Goal: Communication & Community: Share content

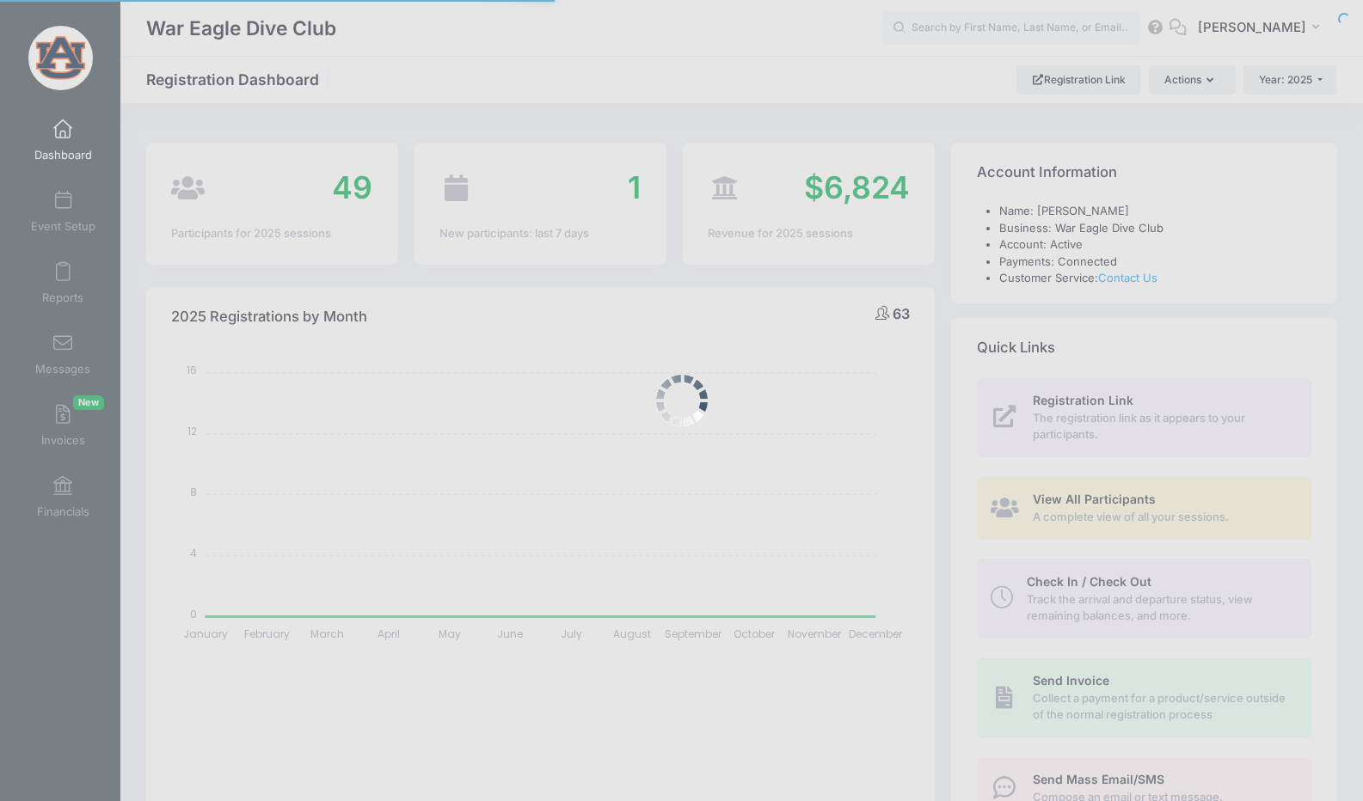
select select
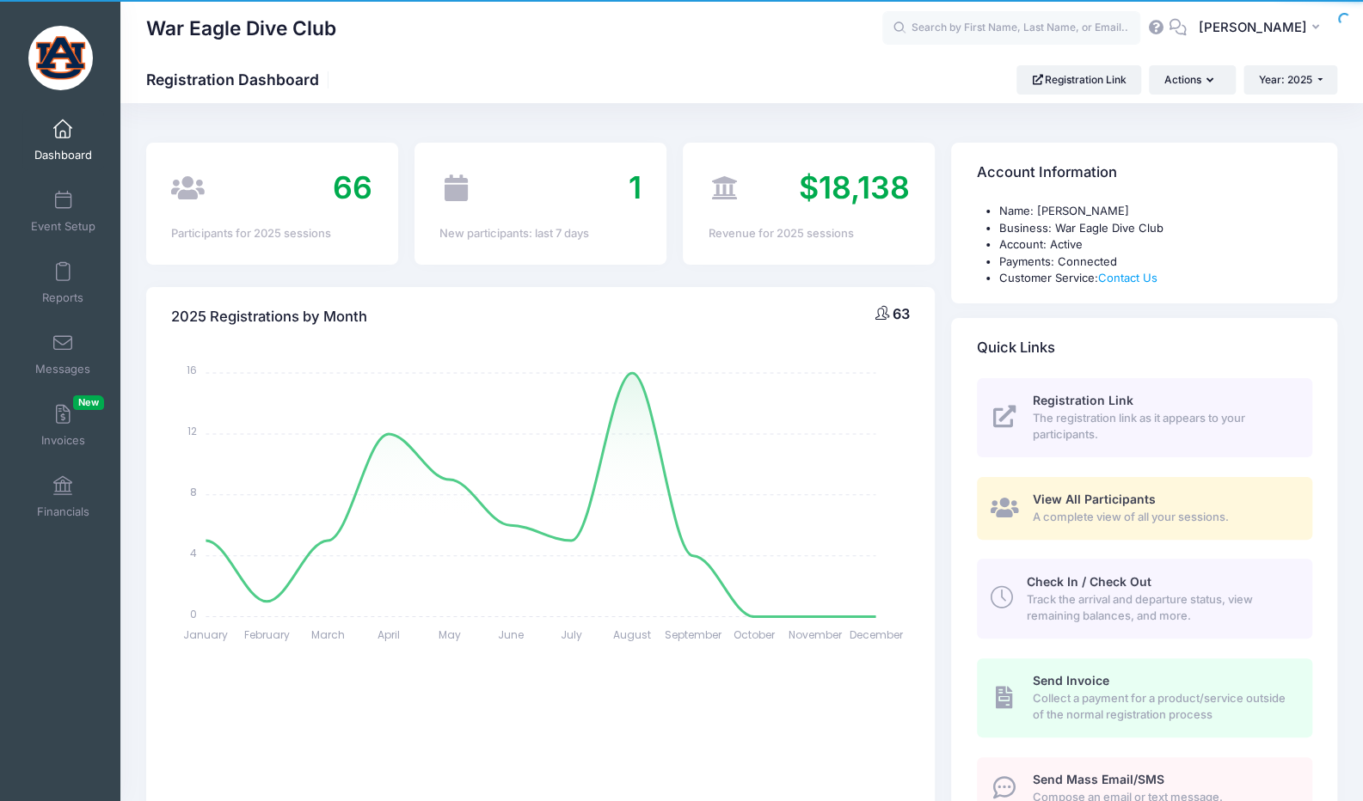
click at [1040, 488] on link "View All Participants A complete view of all your sessions." at bounding box center [1144, 508] width 335 height 63
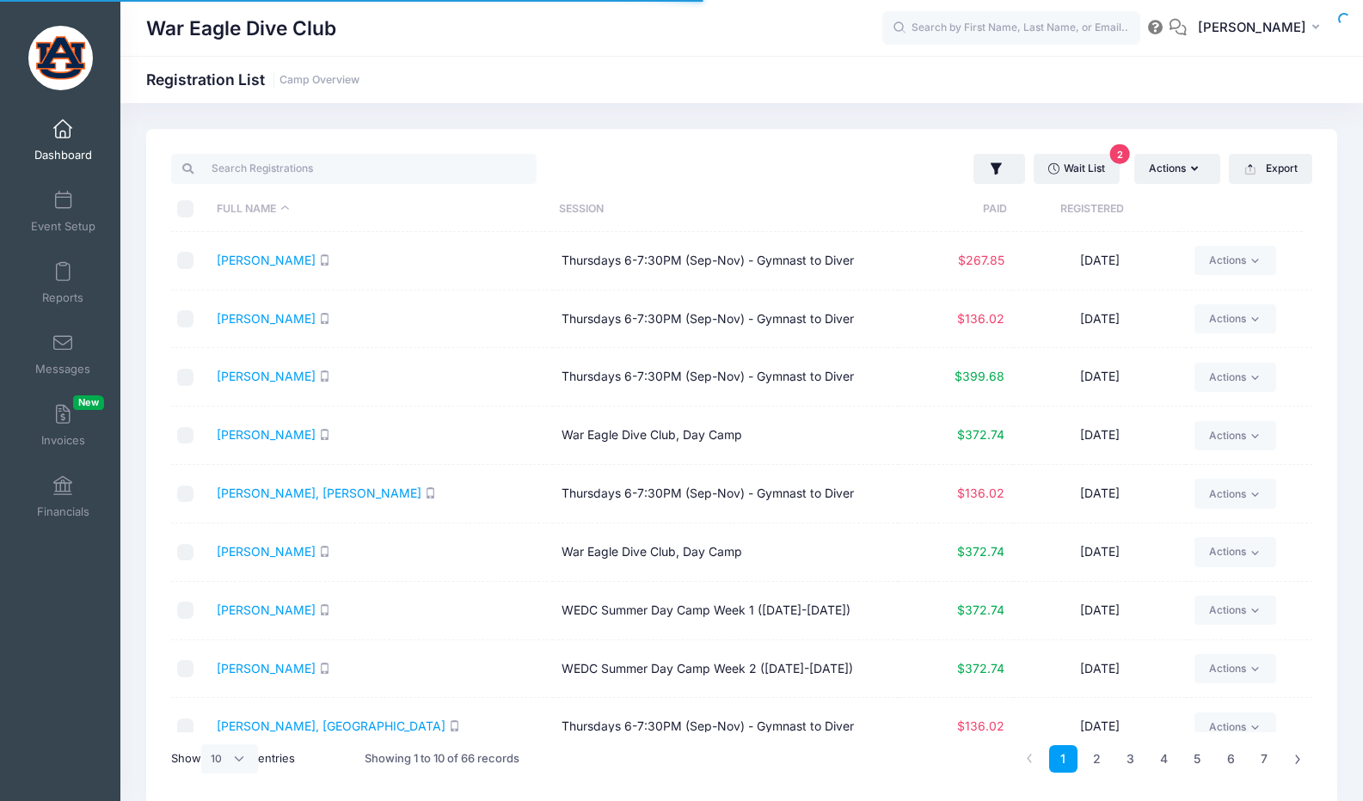
select select "10"
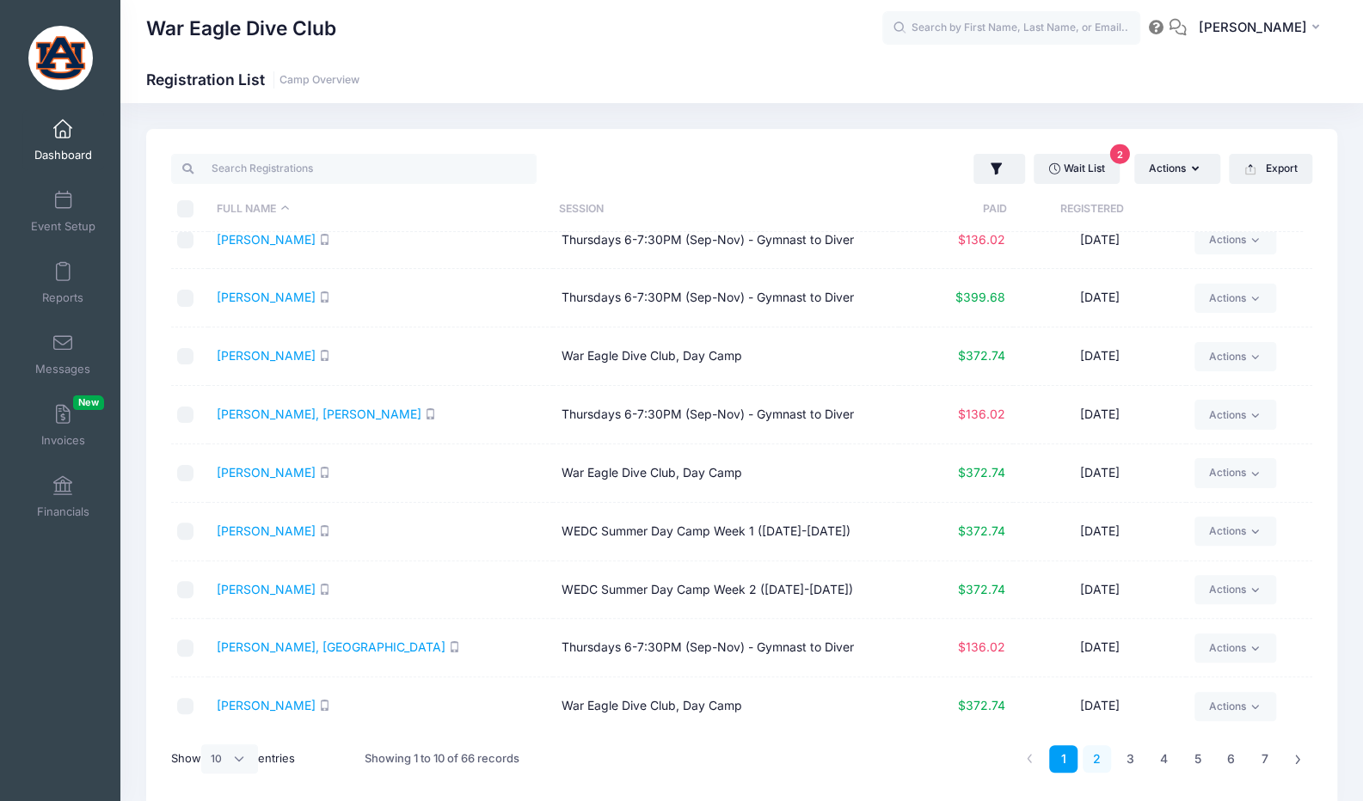
click at [1094, 756] on link "2" at bounding box center [1096, 759] width 28 height 28
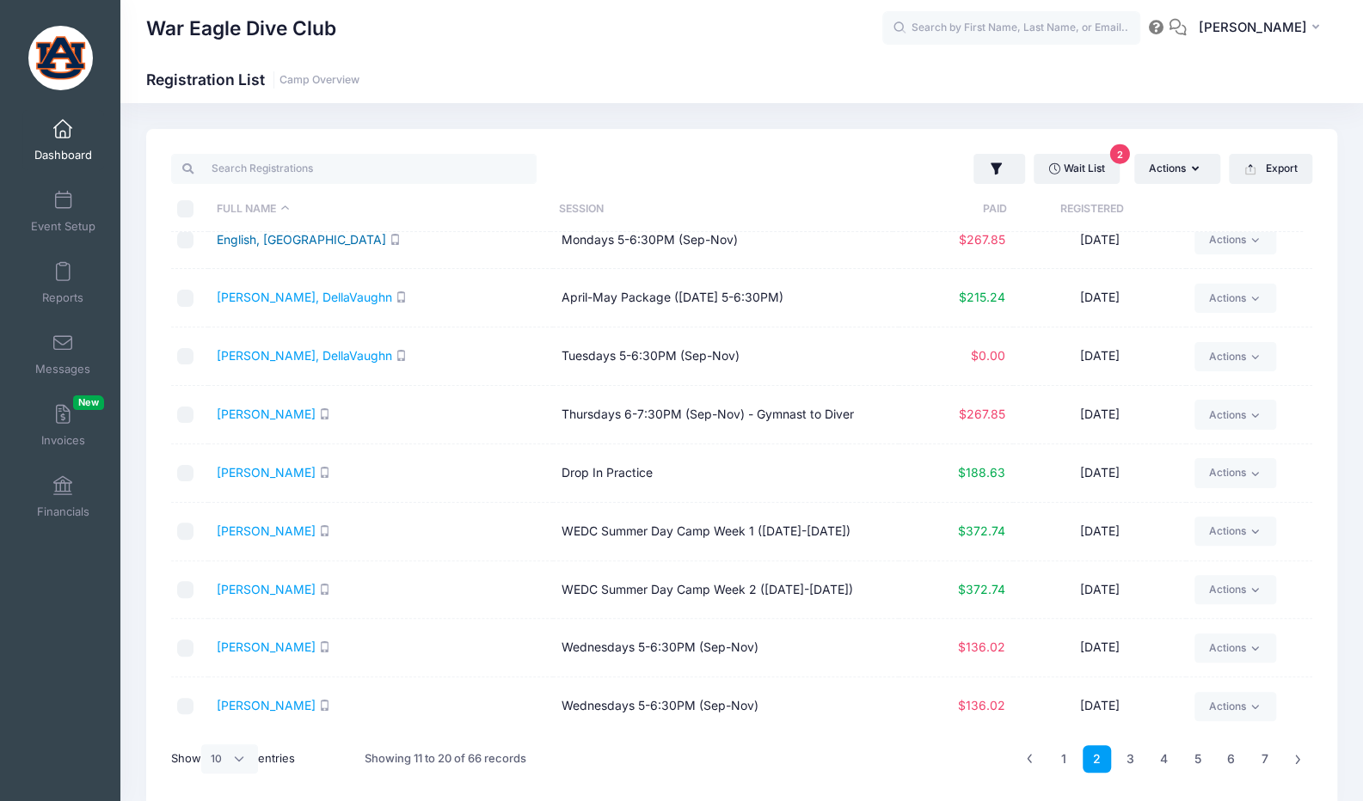
click at [309, 236] on link "English, [GEOGRAPHIC_DATA]" at bounding box center [301, 239] width 169 height 15
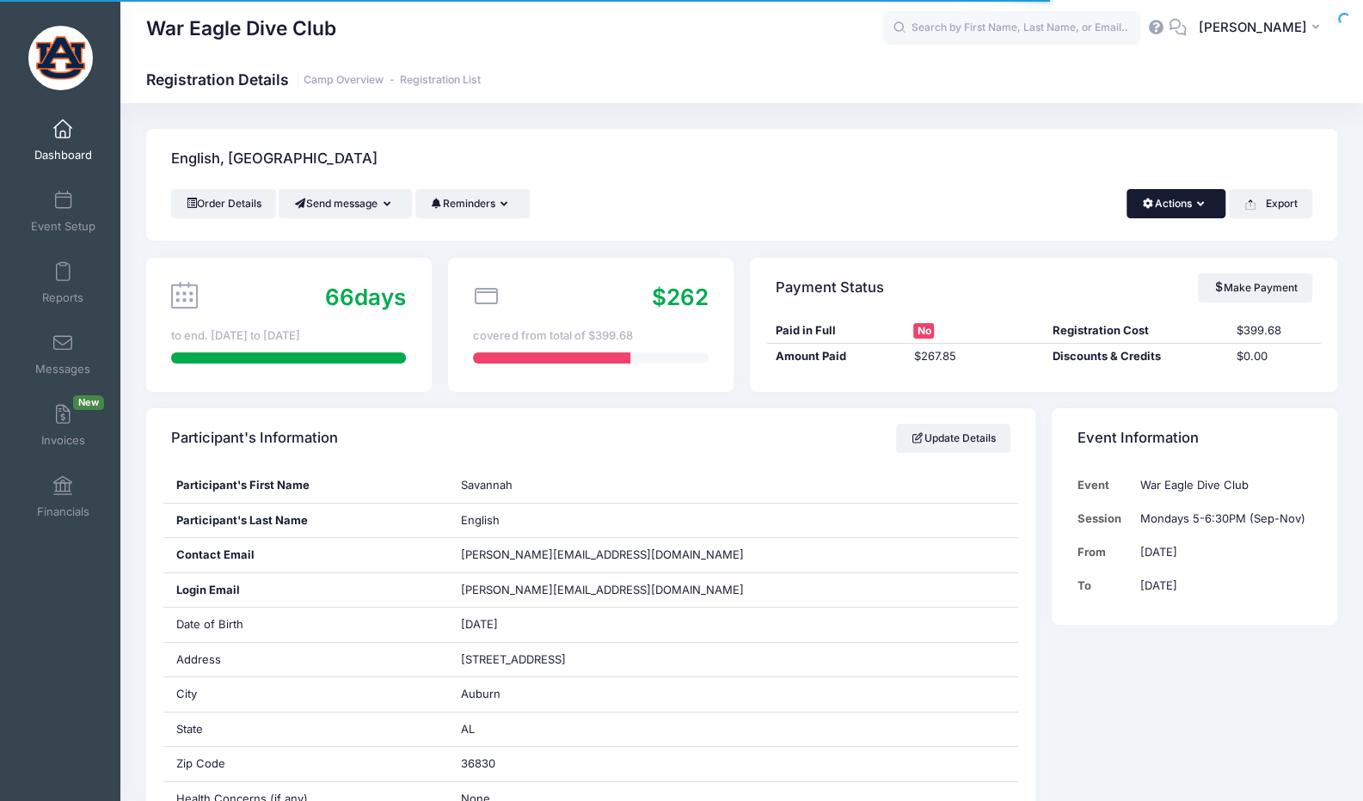
click at [1214, 193] on button "Actions" at bounding box center [1175, 203] width 99 height 29
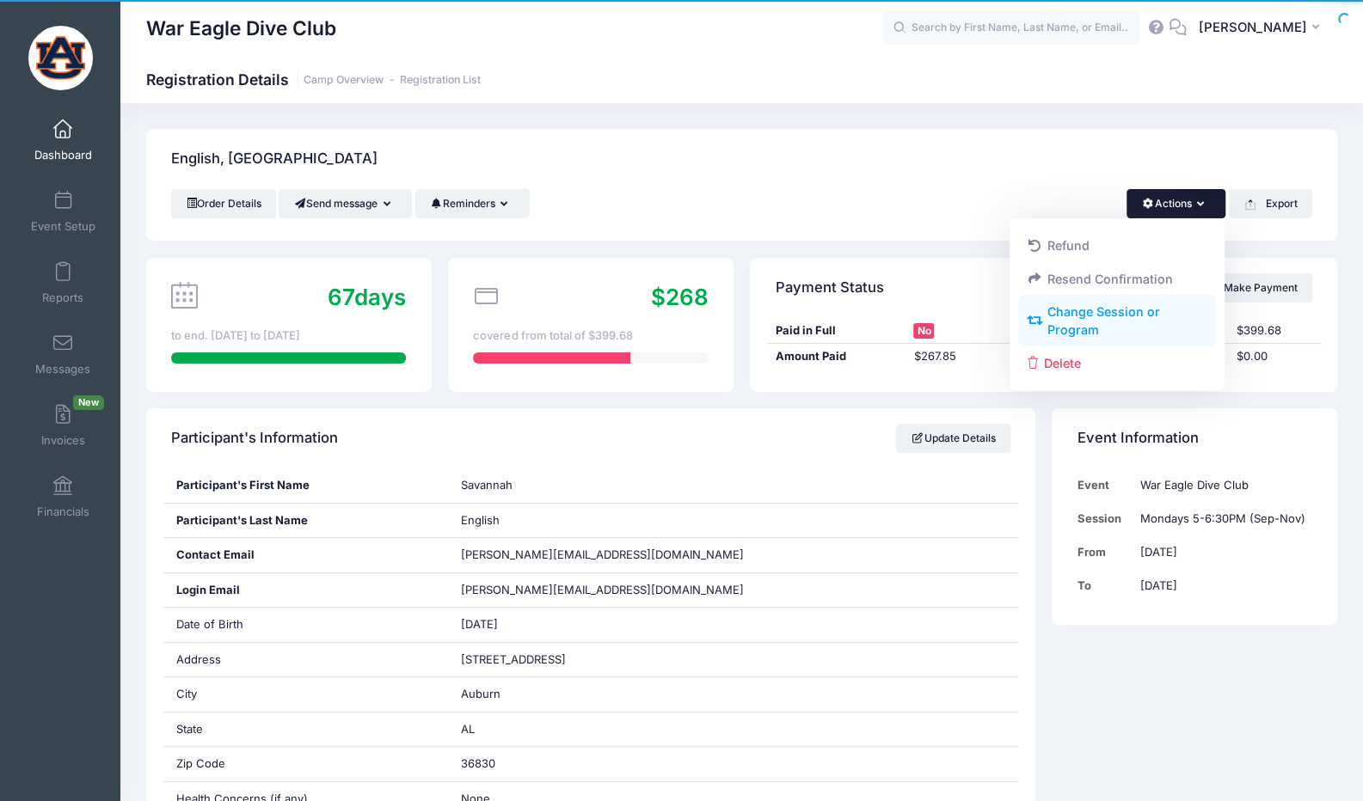
click at [1170, 321] on link "Change Session or Program" at bounding box center [1117, 322] width 199 height 52
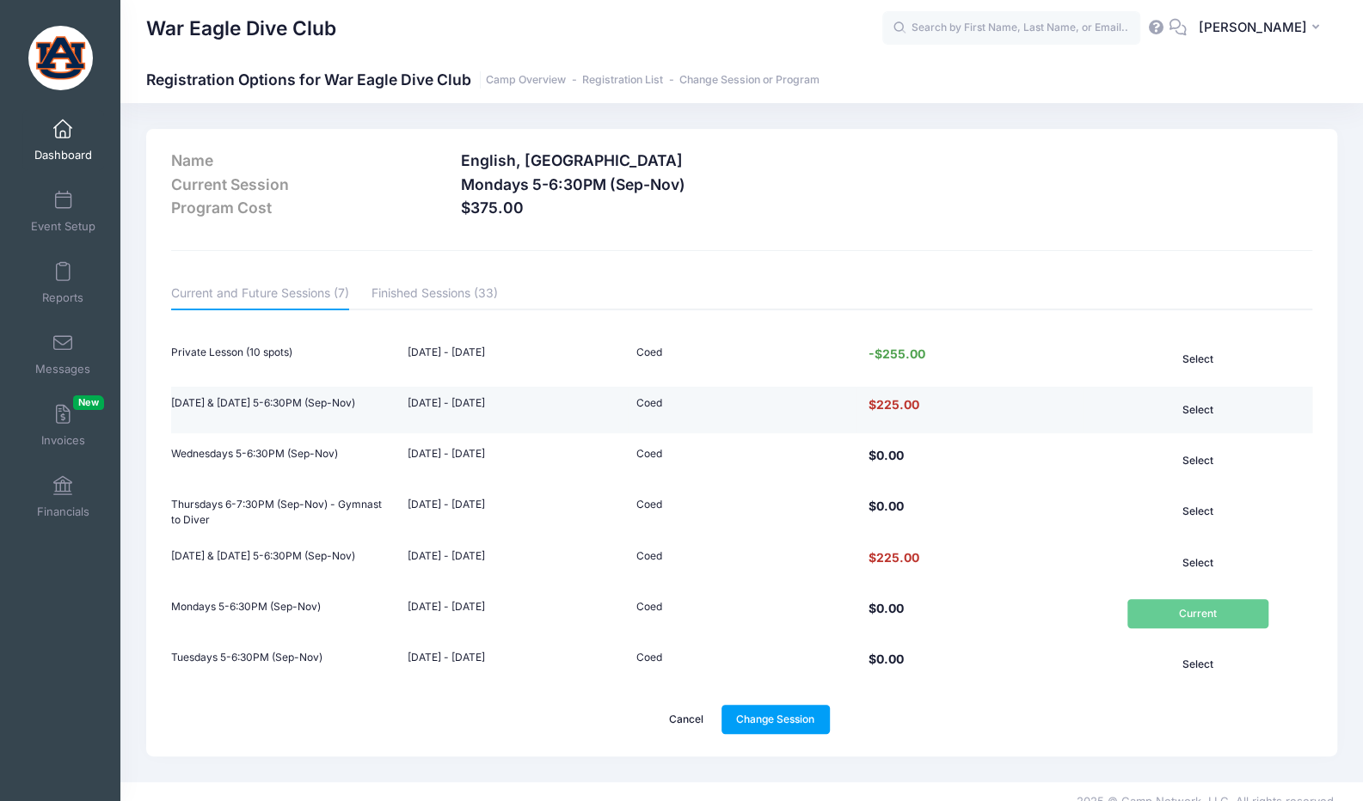
click at [1195, 404] on button "Select" at bounding box center [1197, 409] width 141 height 29
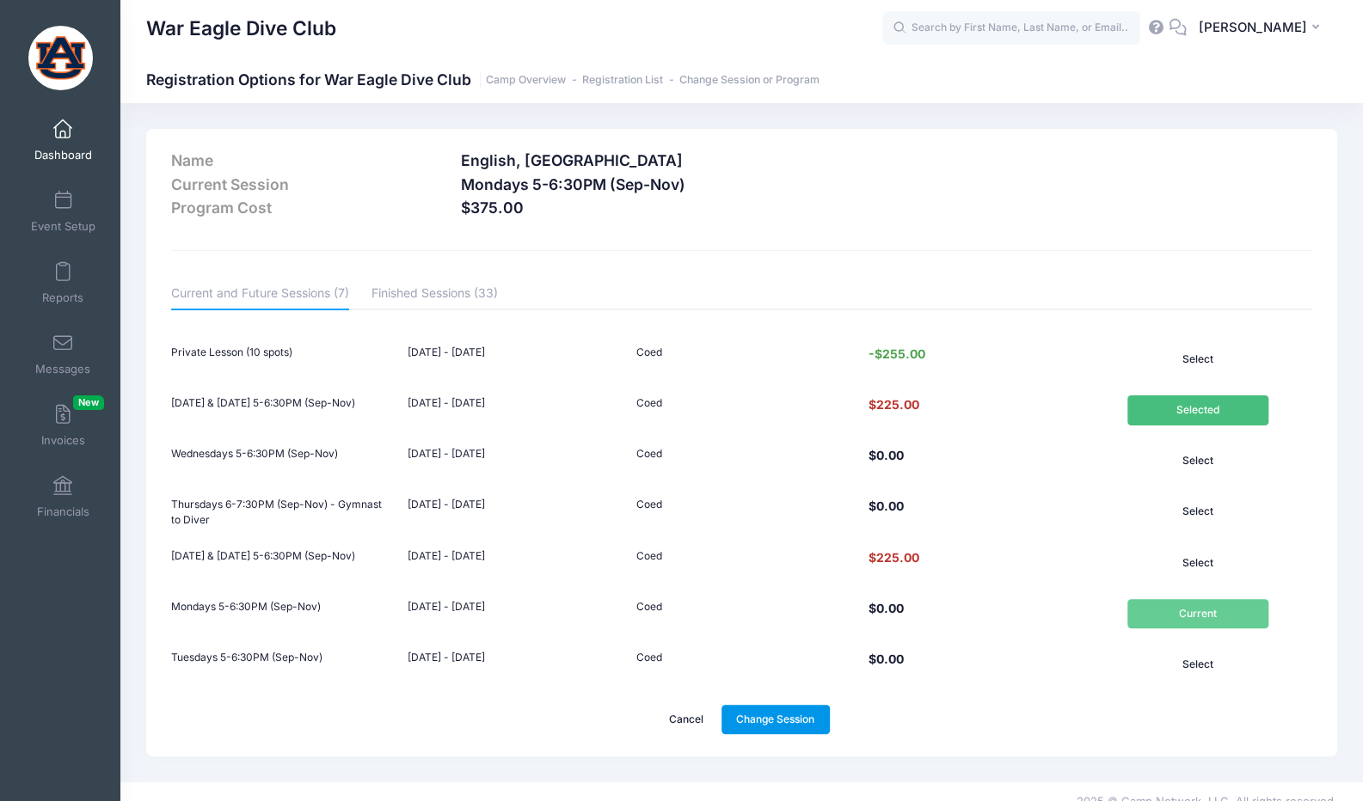
click at [806, 714] on link "Change Session" at bounding box center [775, 719] width 108 height 29
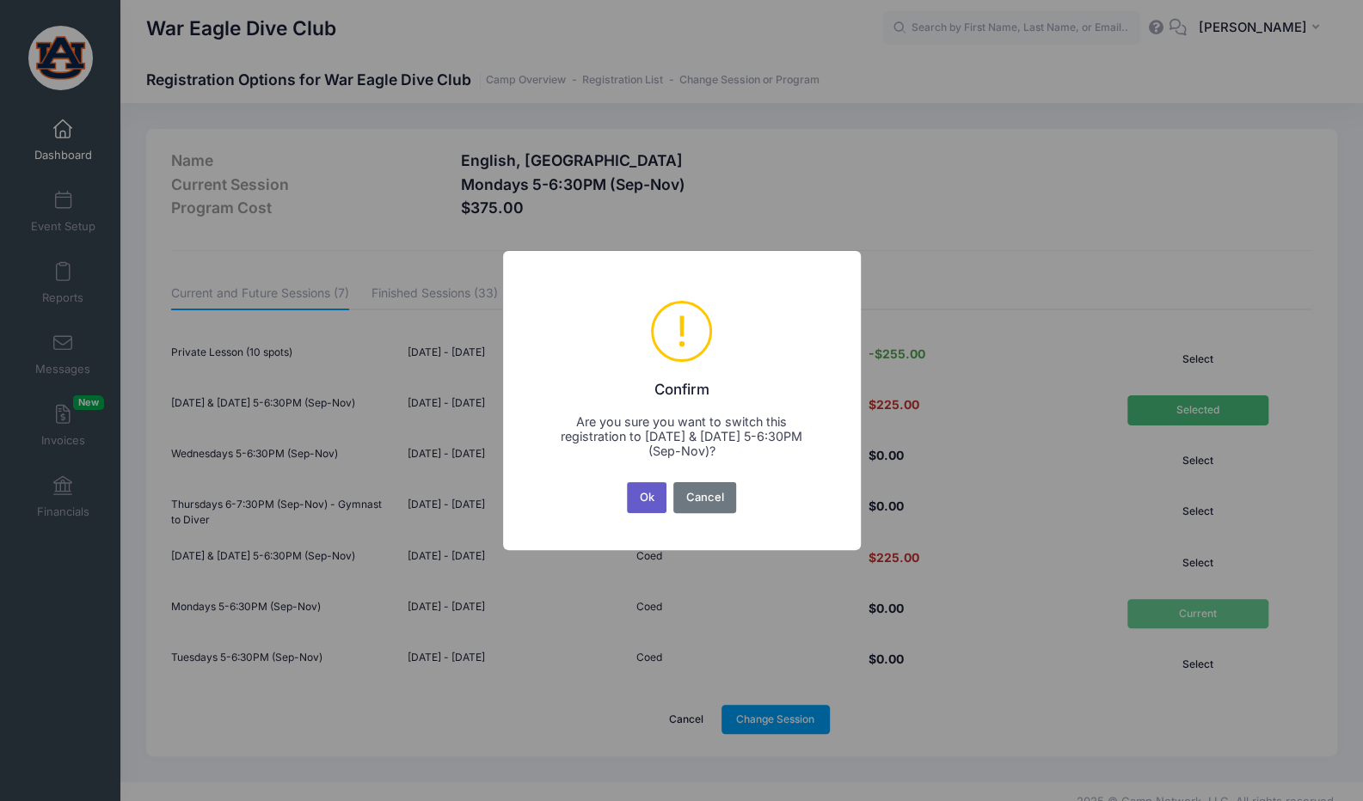
click at [650, 505] on button "Ok" at bounding box center [647, 497] width 40 height 31
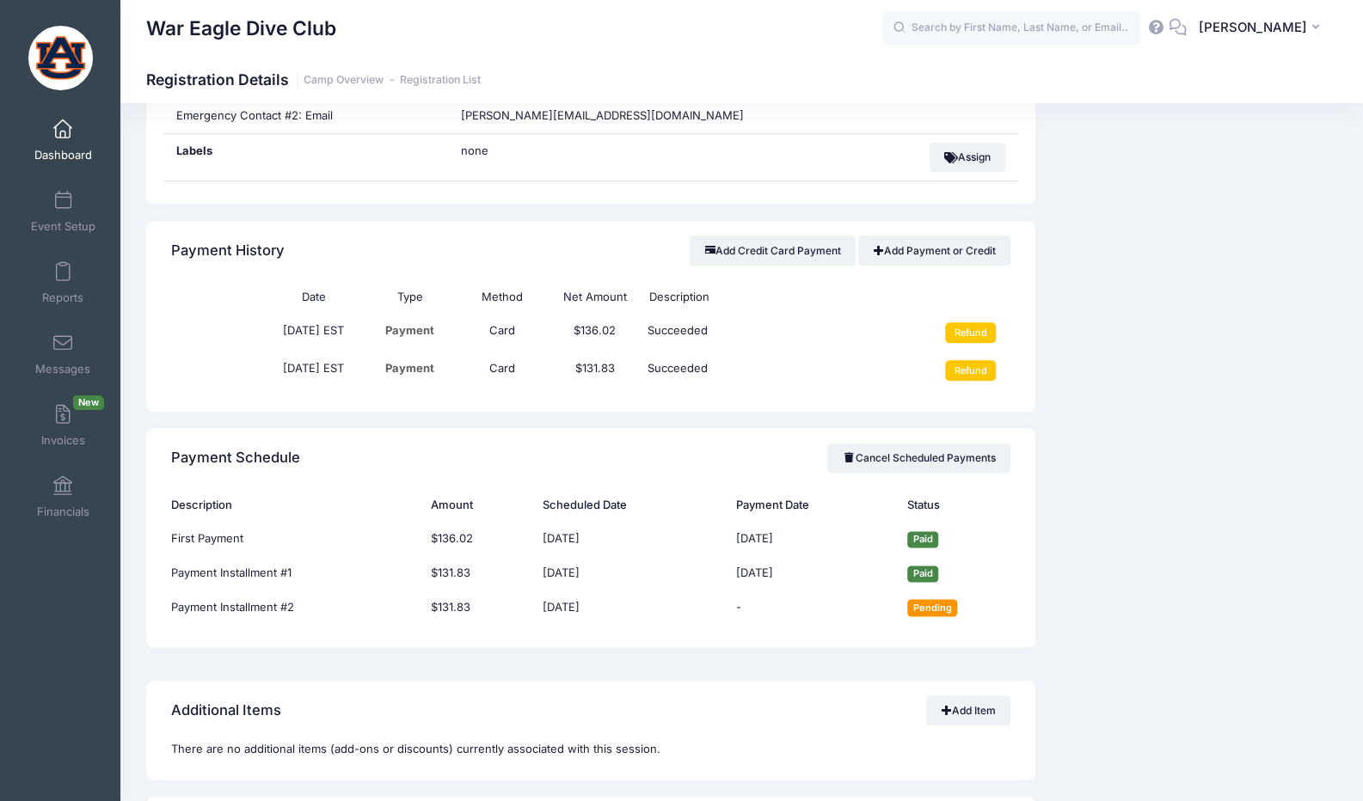
scroll to position [1054, 0]
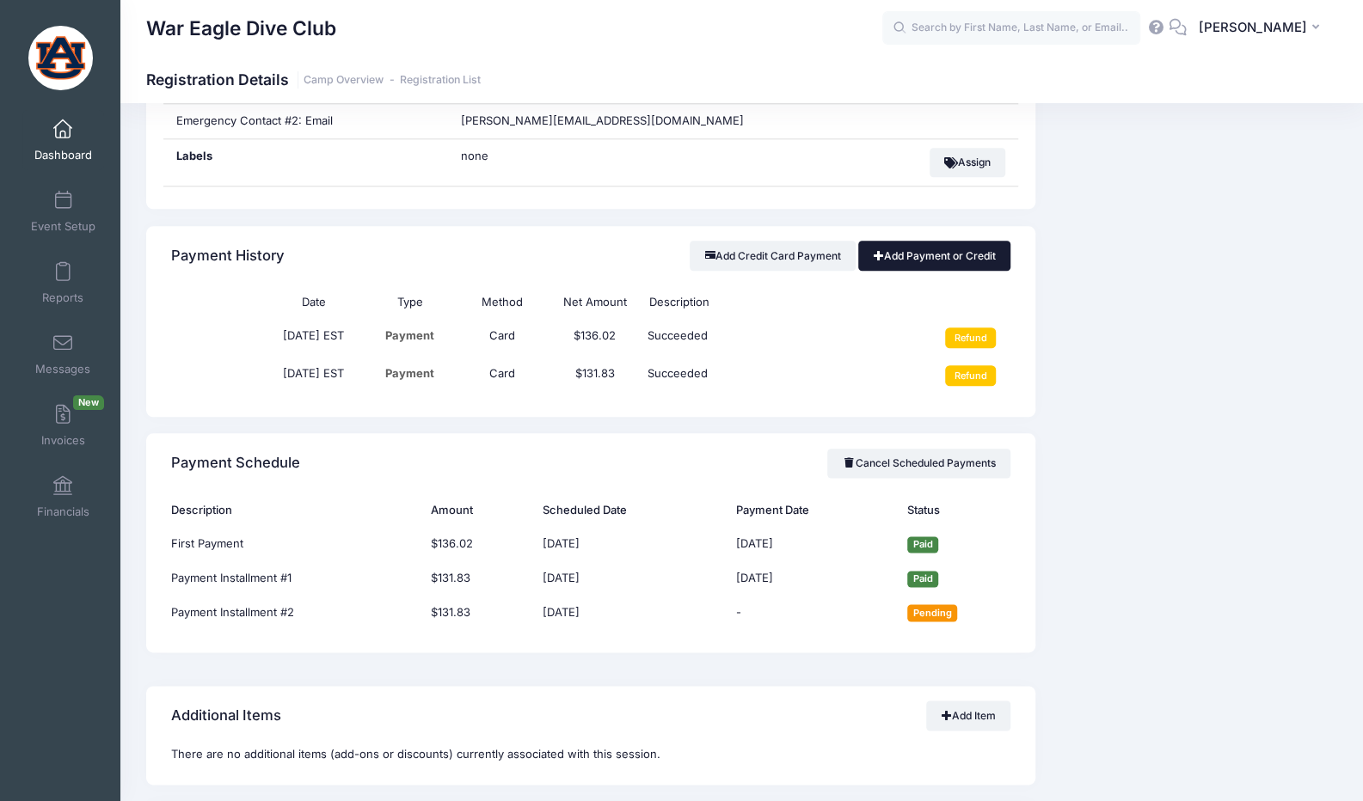
click at [866, 254] on link "Add Payment or Credit" at bounding box center [934, 255] width 152 height 29
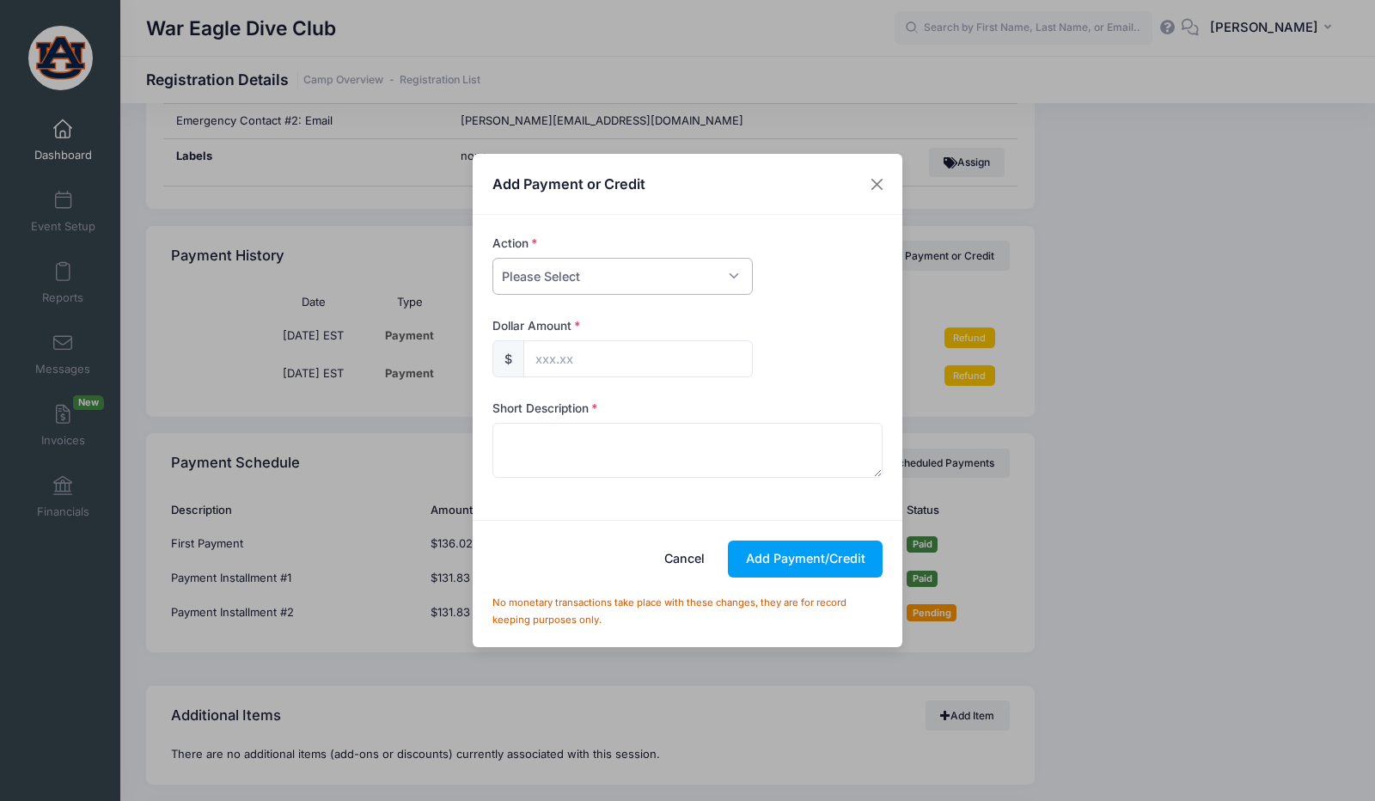
click at [648, 283] on select "Please Select Payment Credit Refund (Offline)" at bounding box center [623, 276] width 260 height 37
select select "payment"
click at [493, 258] on select "Please Select Payment Credit Refund (Offline)" at bounding box center [623, 276] width 260 height 37
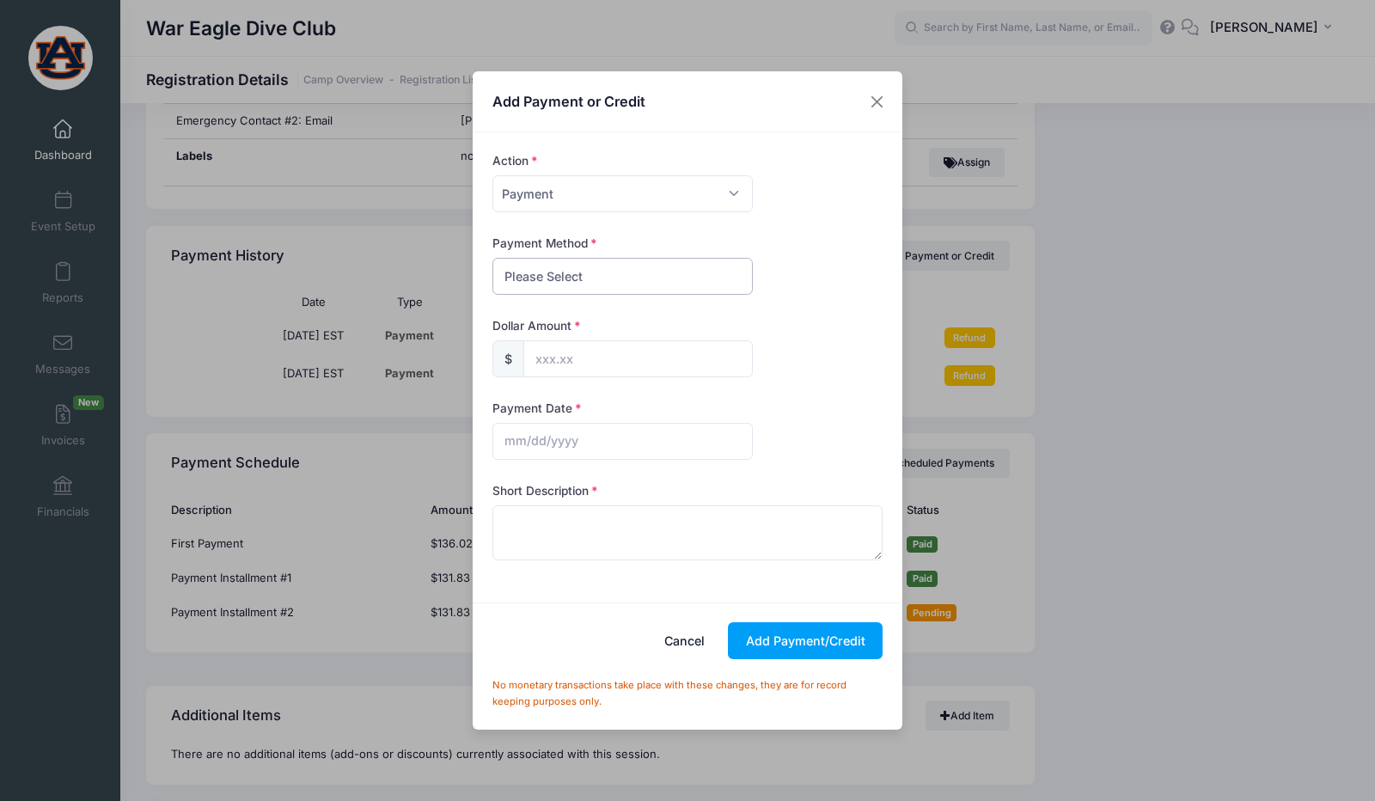
click at [614, 278] on select "Please Select PayPal Cash Check Bank Transfer Other" at bounding box center [623, 276] width 260 height 37
click at [688, 634] on button "Cancel" at bounding box center [685, 640] width 76 height 37
select select
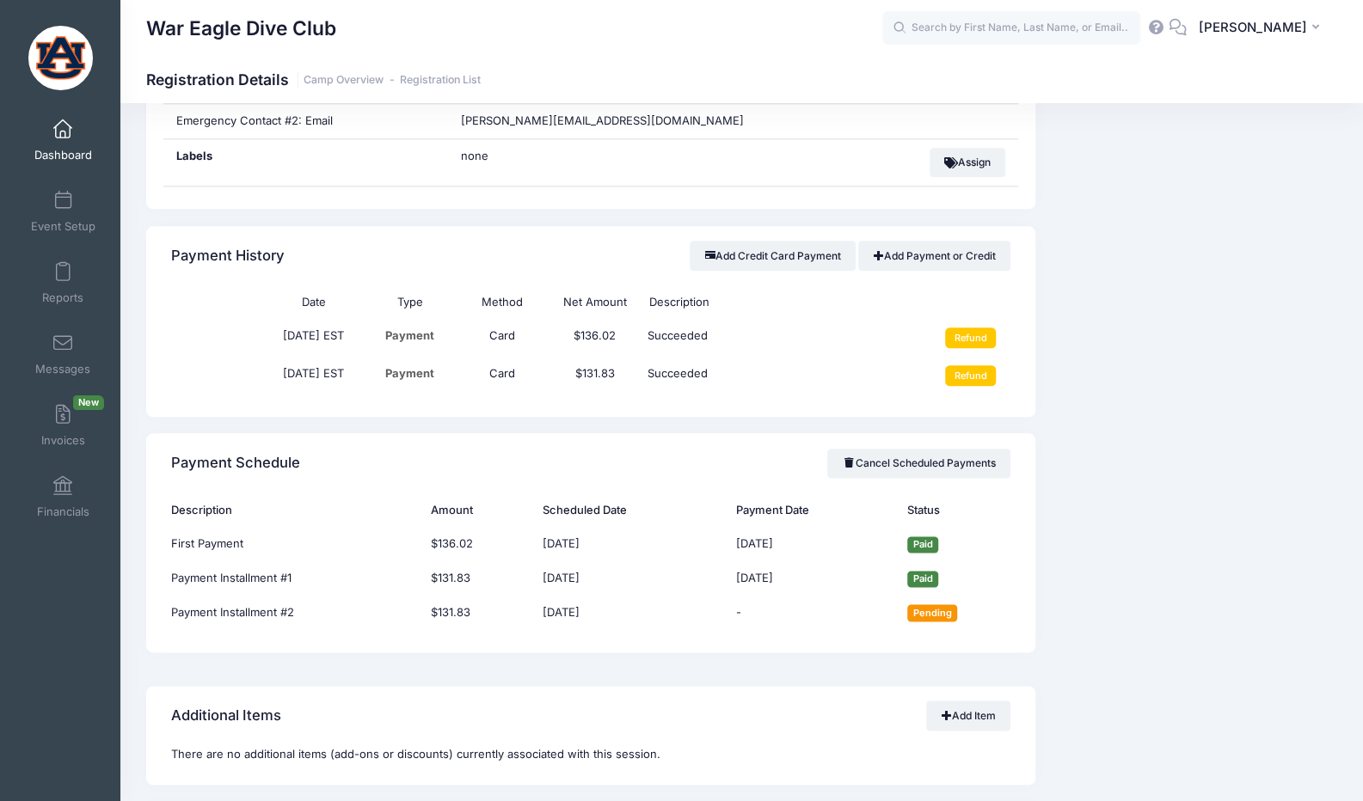
click at [1088, 477] on div "Event Information Event War Eagle Dive Club Session Monday & Wednesday 5-6:30PM…" at bounding box center [1195, 461] width 302 height 2214
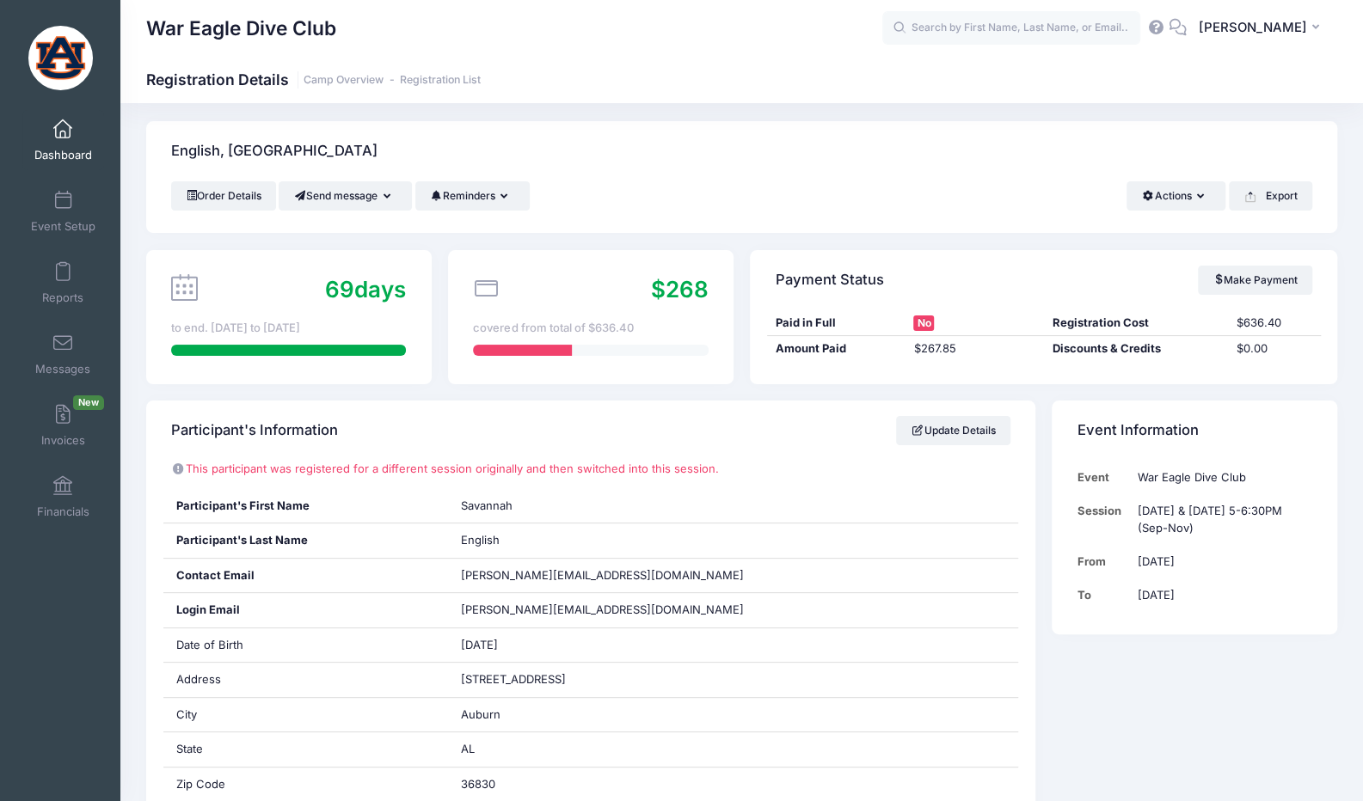
scroll to position [0, 0]
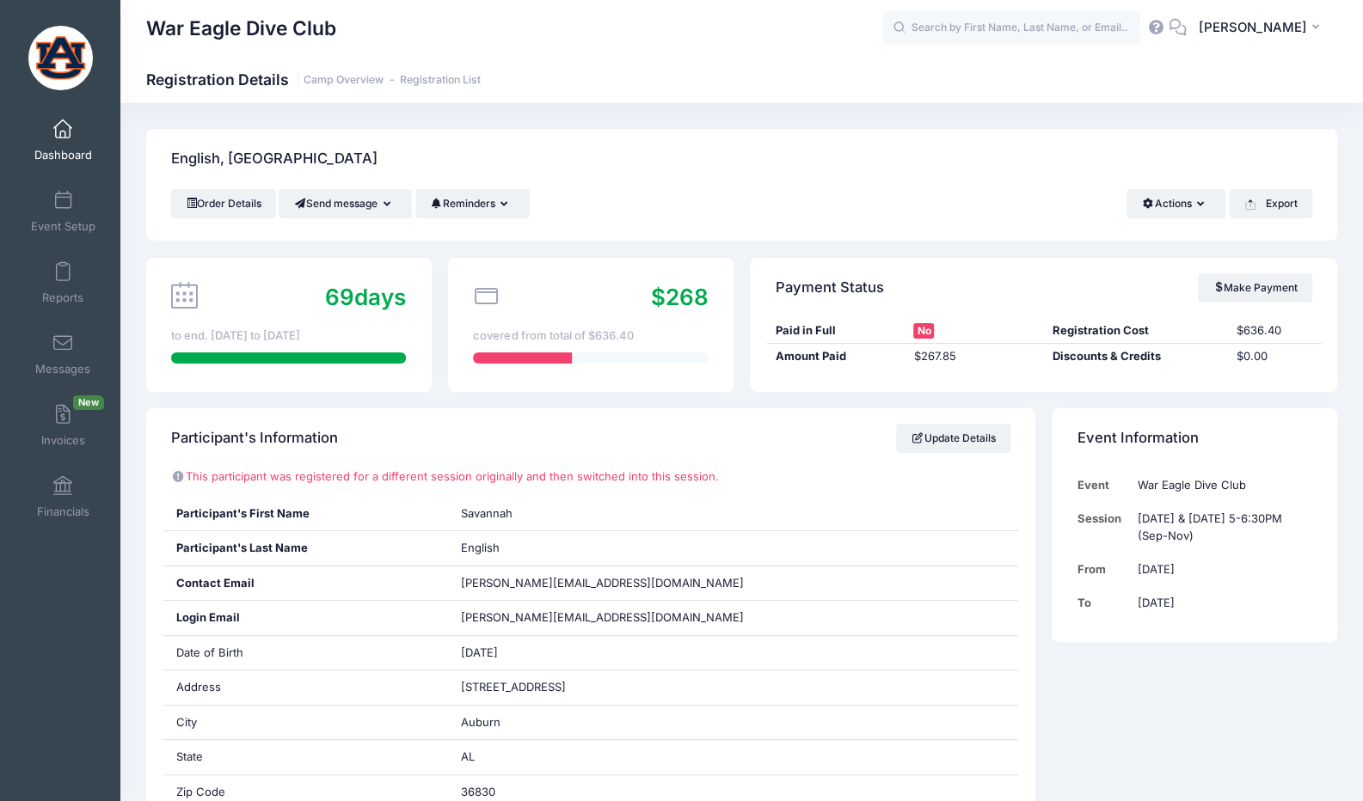
click at [1187, 29] on icon at bounding box center [1177, 26] width 19 height 11
click at [807, 436] on div "Participant's Information Update Details" at bounding box center [590, 438] width 889 height 60
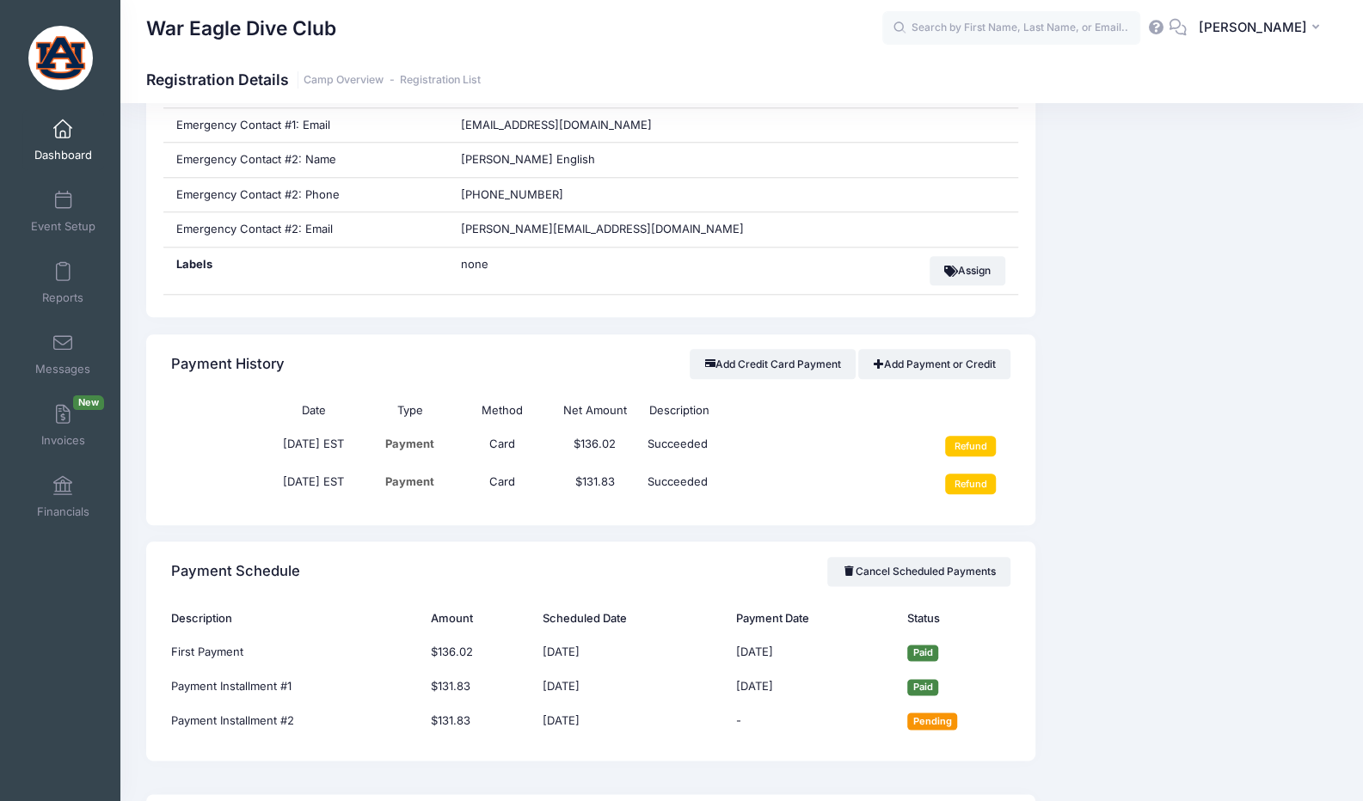
scroll to position [1032, 0]
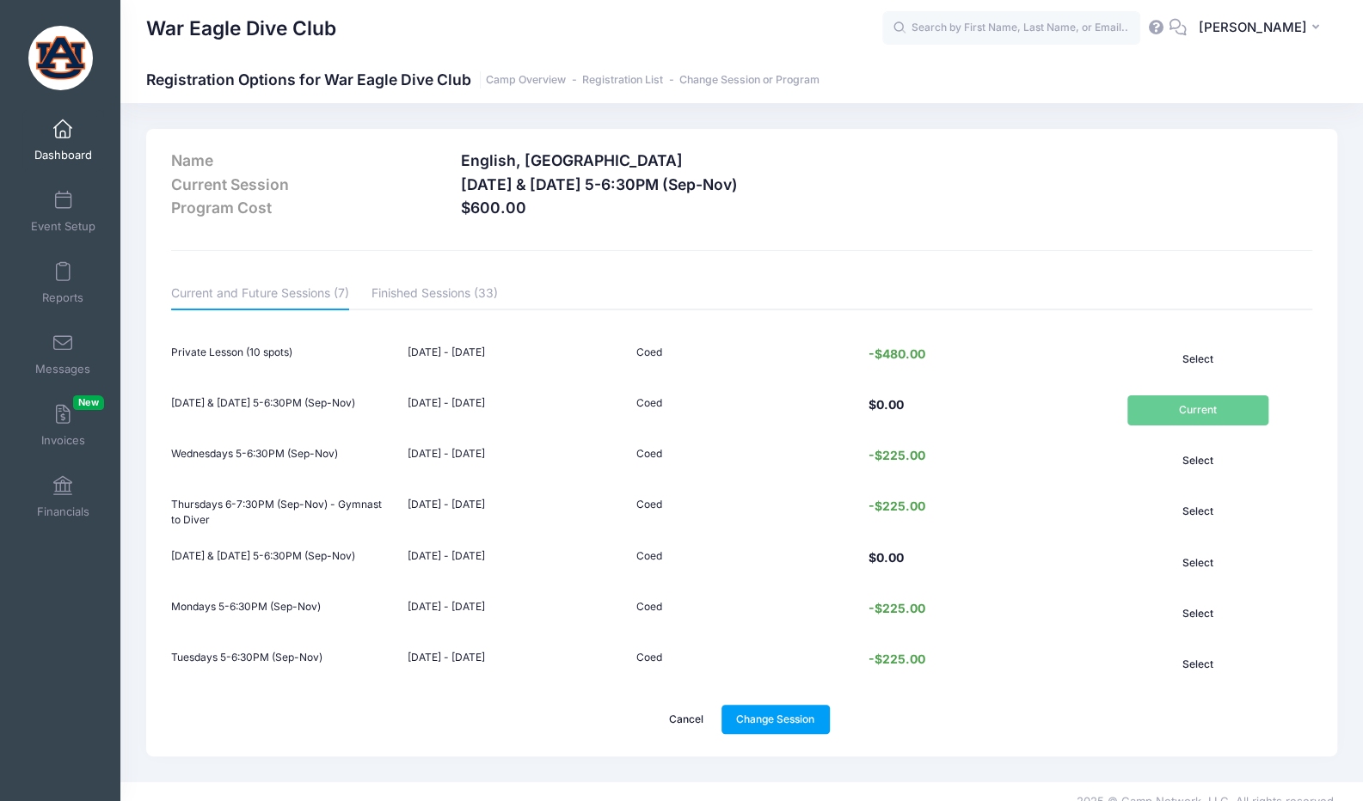
click at [1165, 21] on icon at bounding box center [1155, 26] width 19 height 11
click at [579, 154] on h3 "English, [GEOGRAPHIC_DATA]" at bounding box center [790, 160] width 659 height 18
click at [63, 150] on span "Dashboard" at bounding box center [63, 155] width 58 height 15
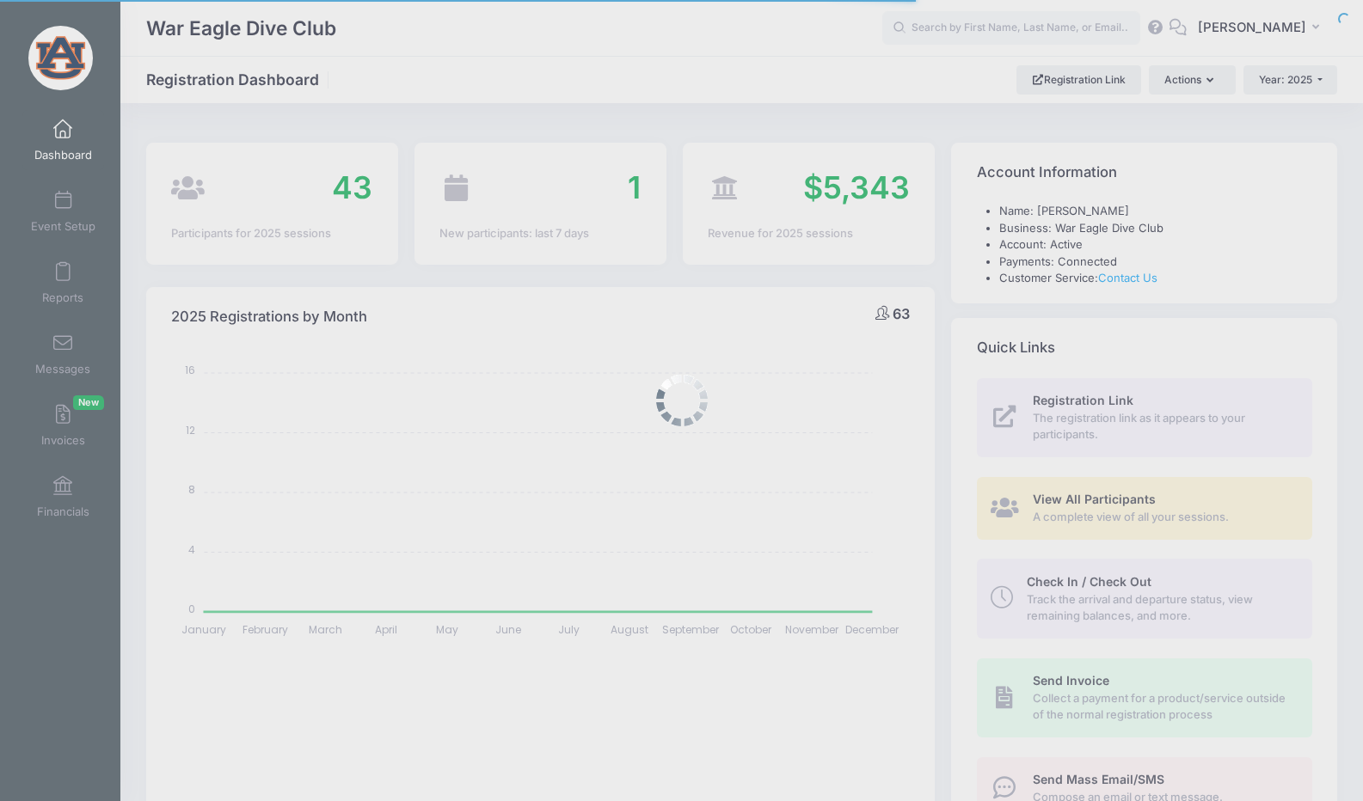
select select
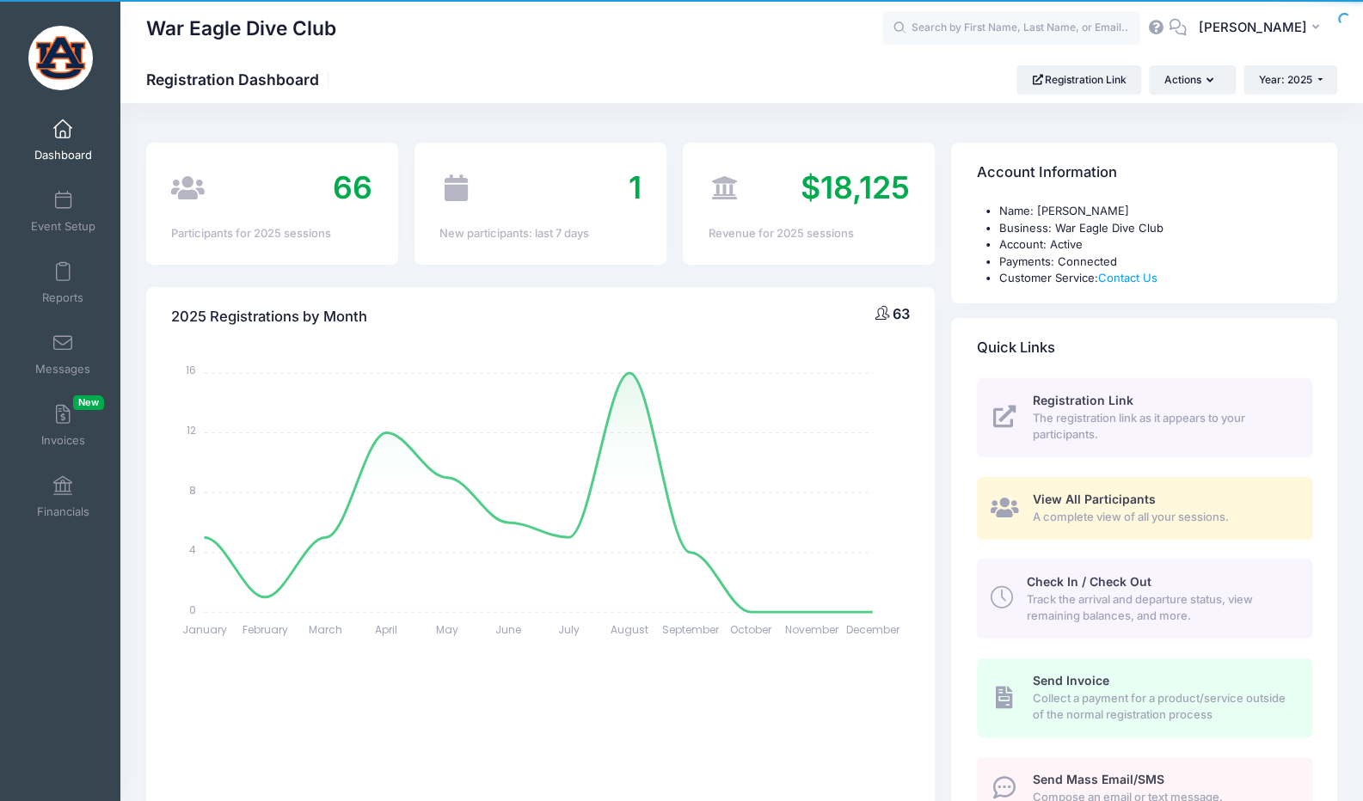
click at [1079, 499] on span "View All Participants" at bounding box center [1093, 499] width 123 height 15
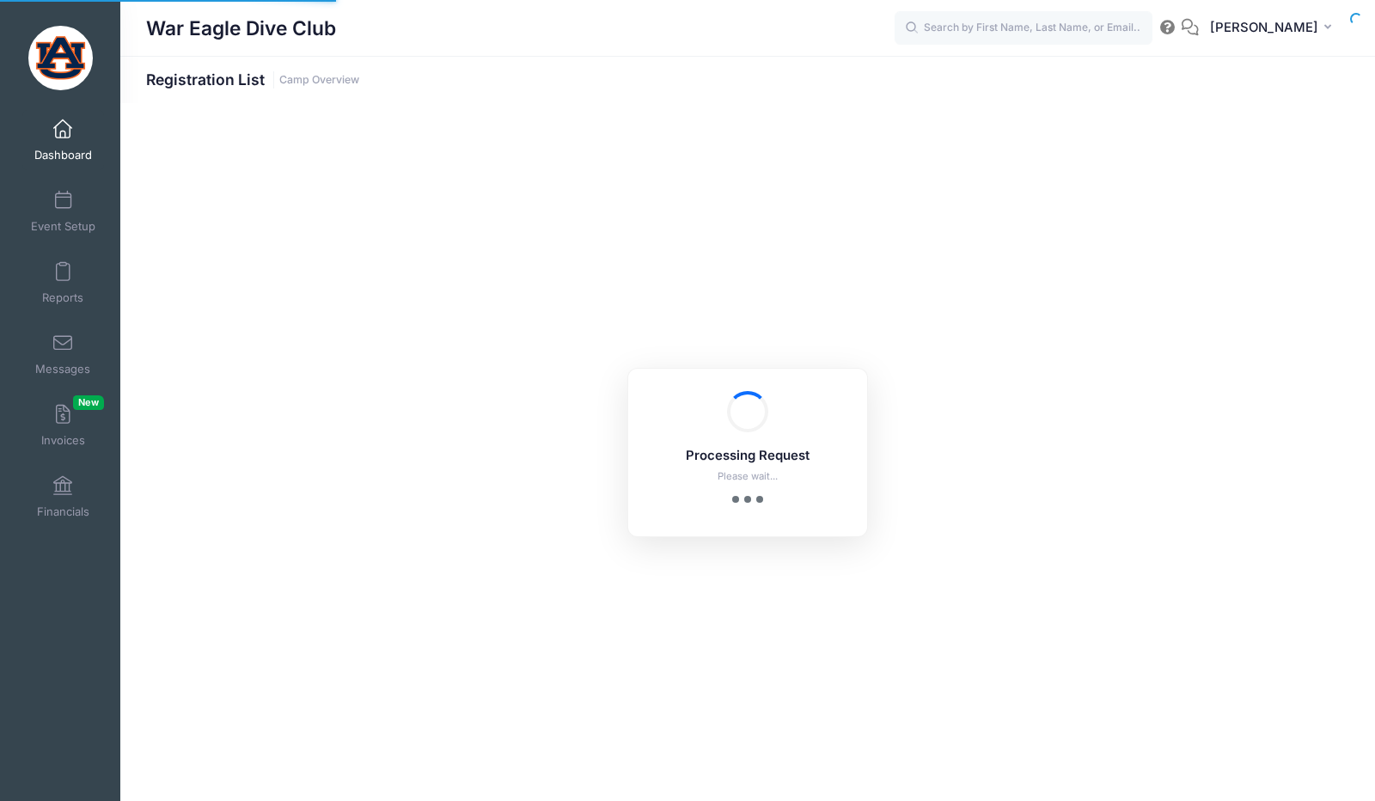
select select "10"
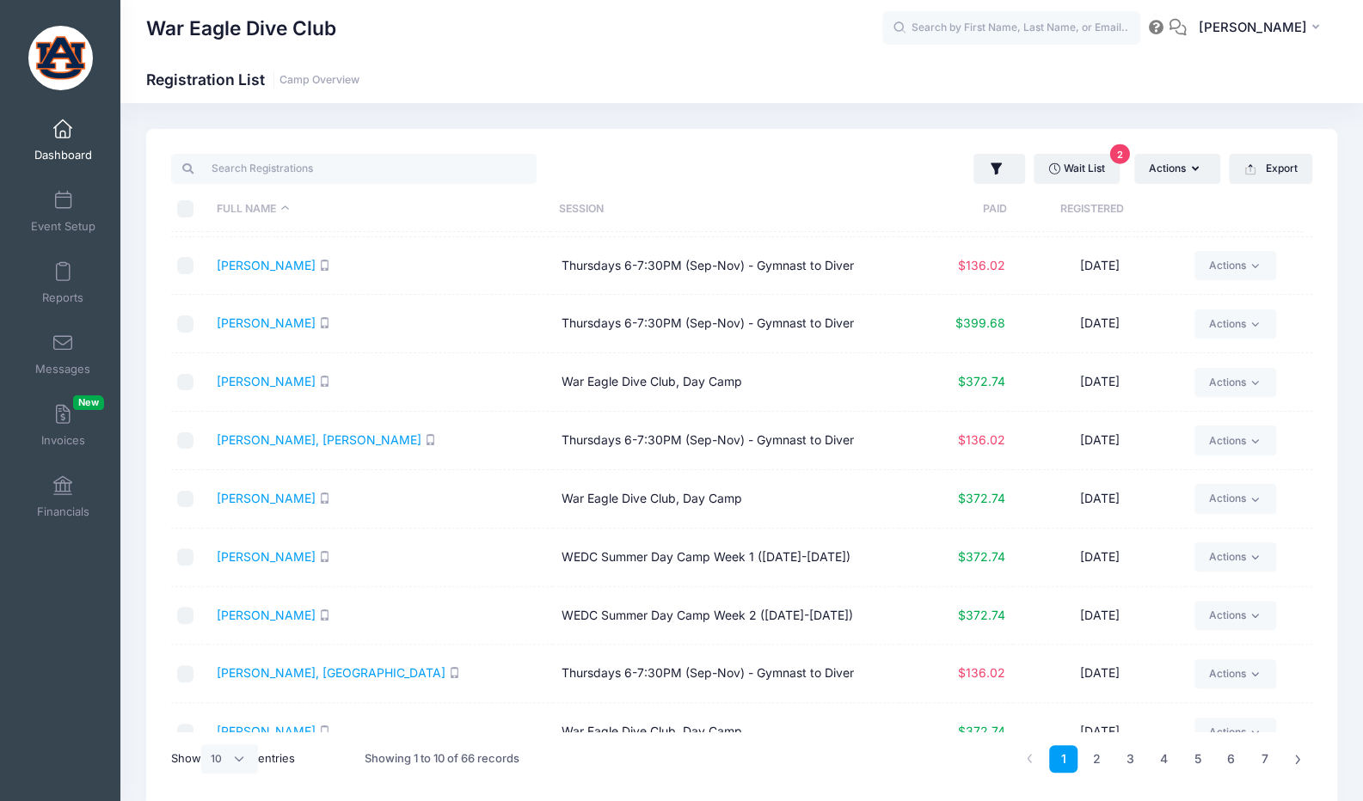
scroll to position [79, 0]
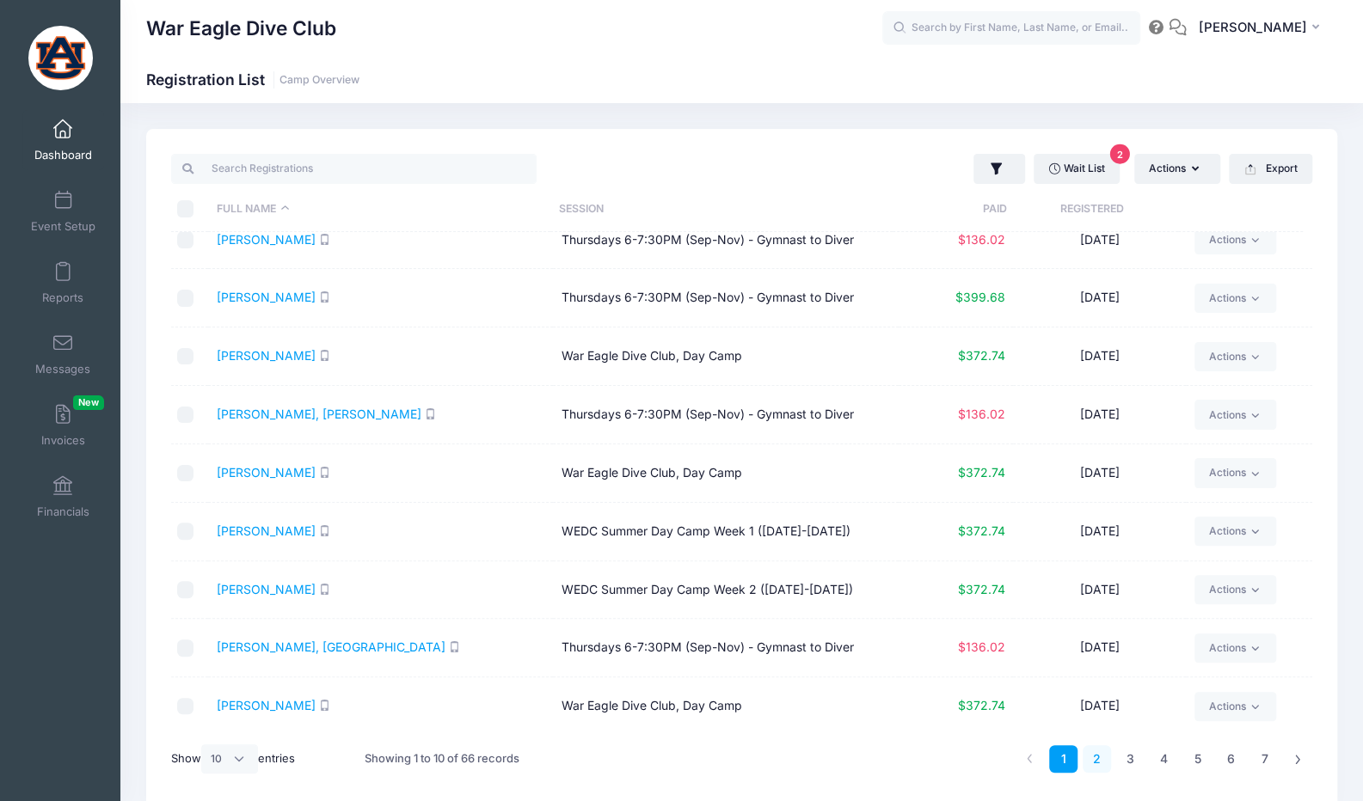
click at [1106, 751] on link "2" at bounding box center [1096, 759] width 28 height 28
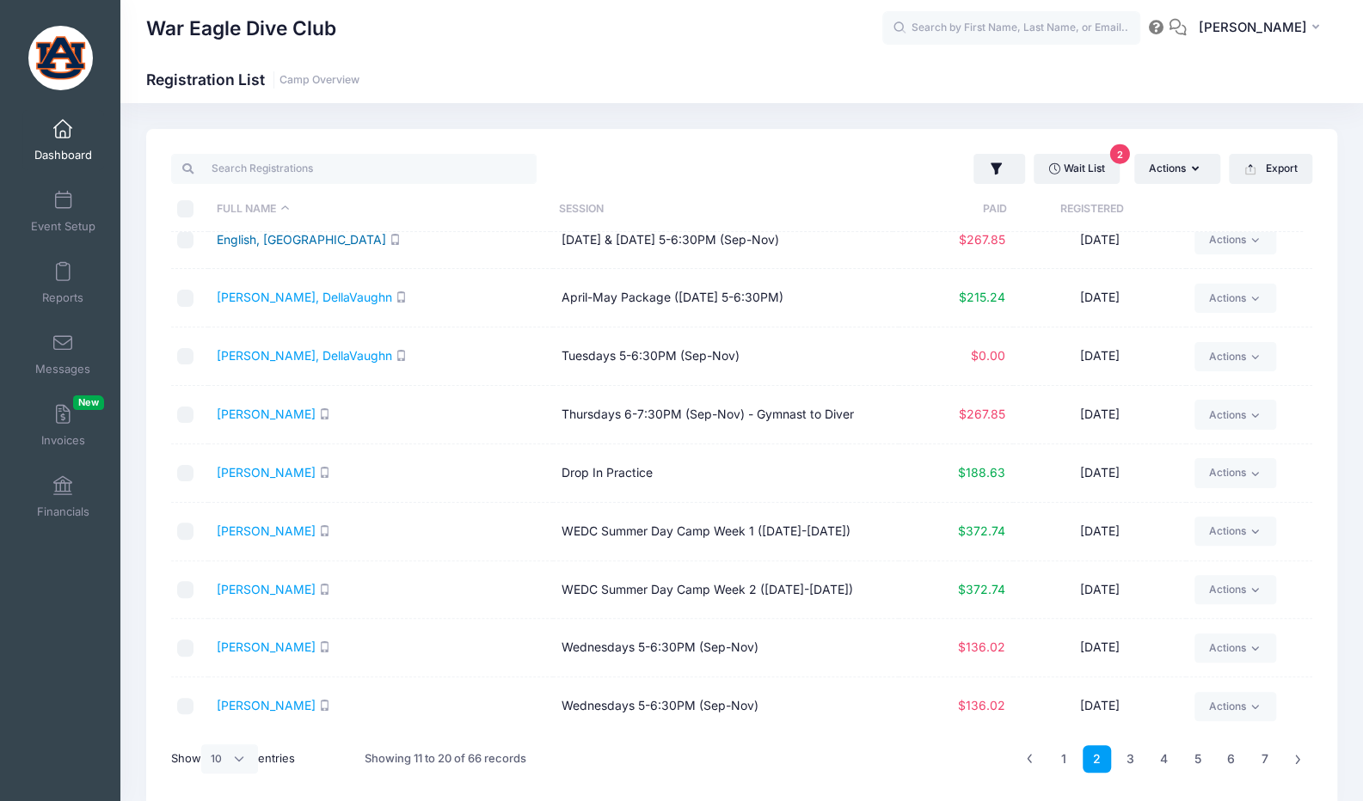
click at [290, 238] on link "English, Savannah" at bounding box center [301, 239] width 169 height 15
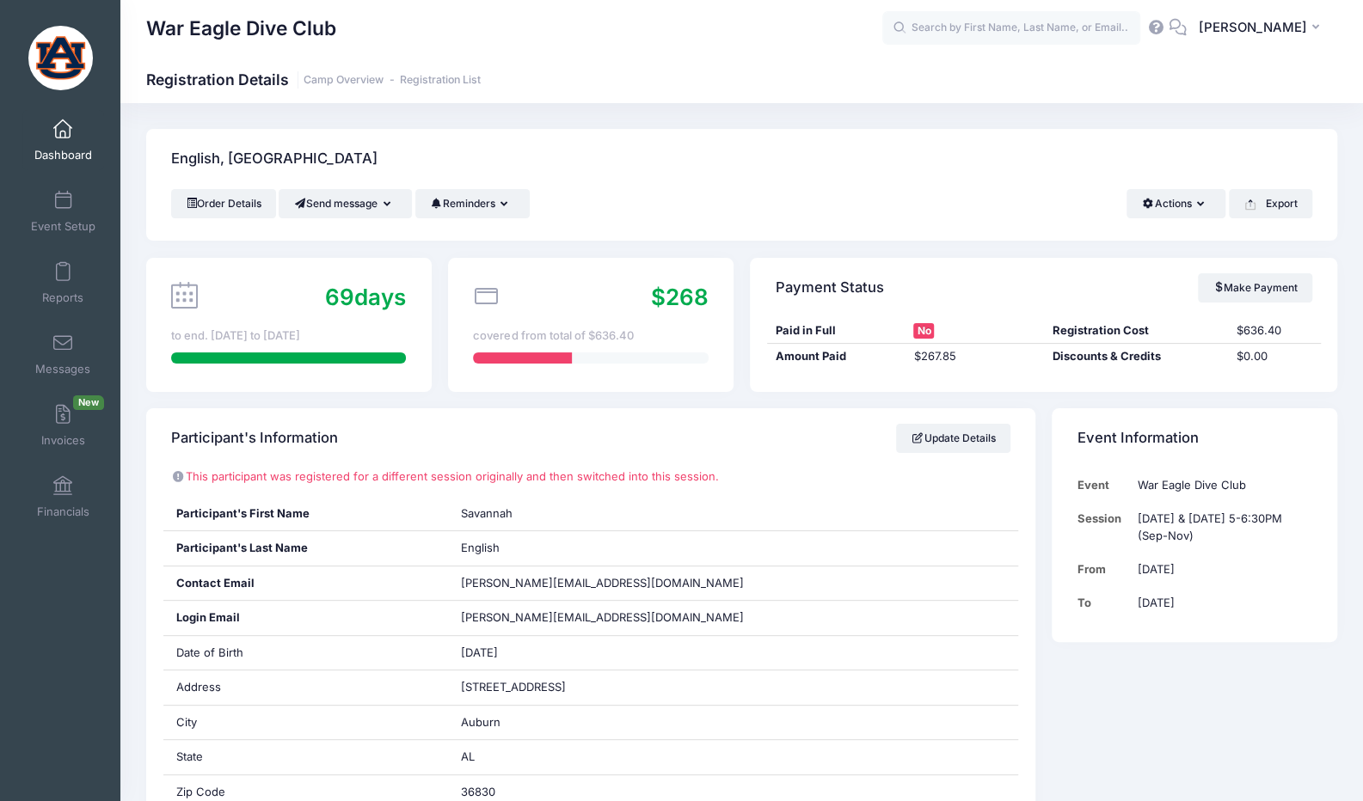
click at [69, 142] on link "Dashboard" at bounding box center [63, 140] width 82 height 60
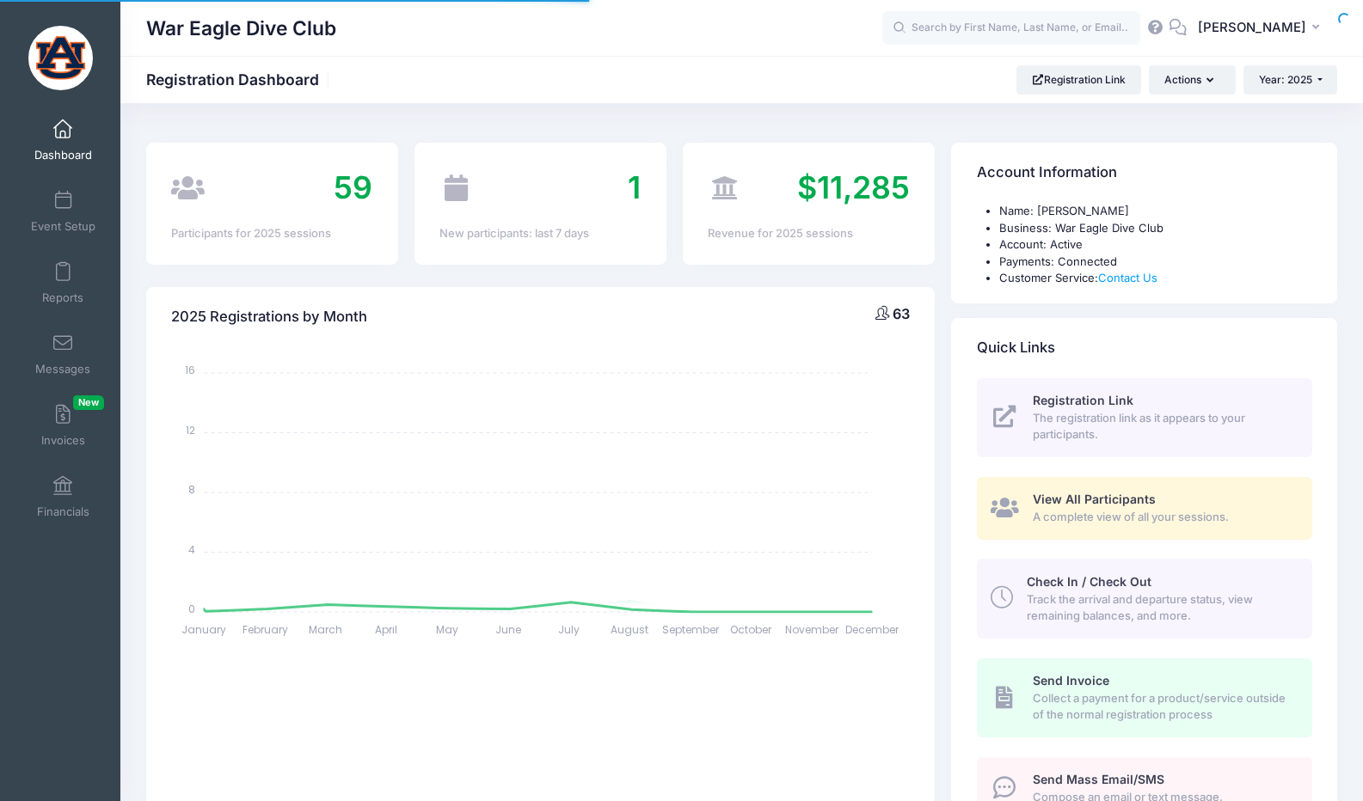
select select
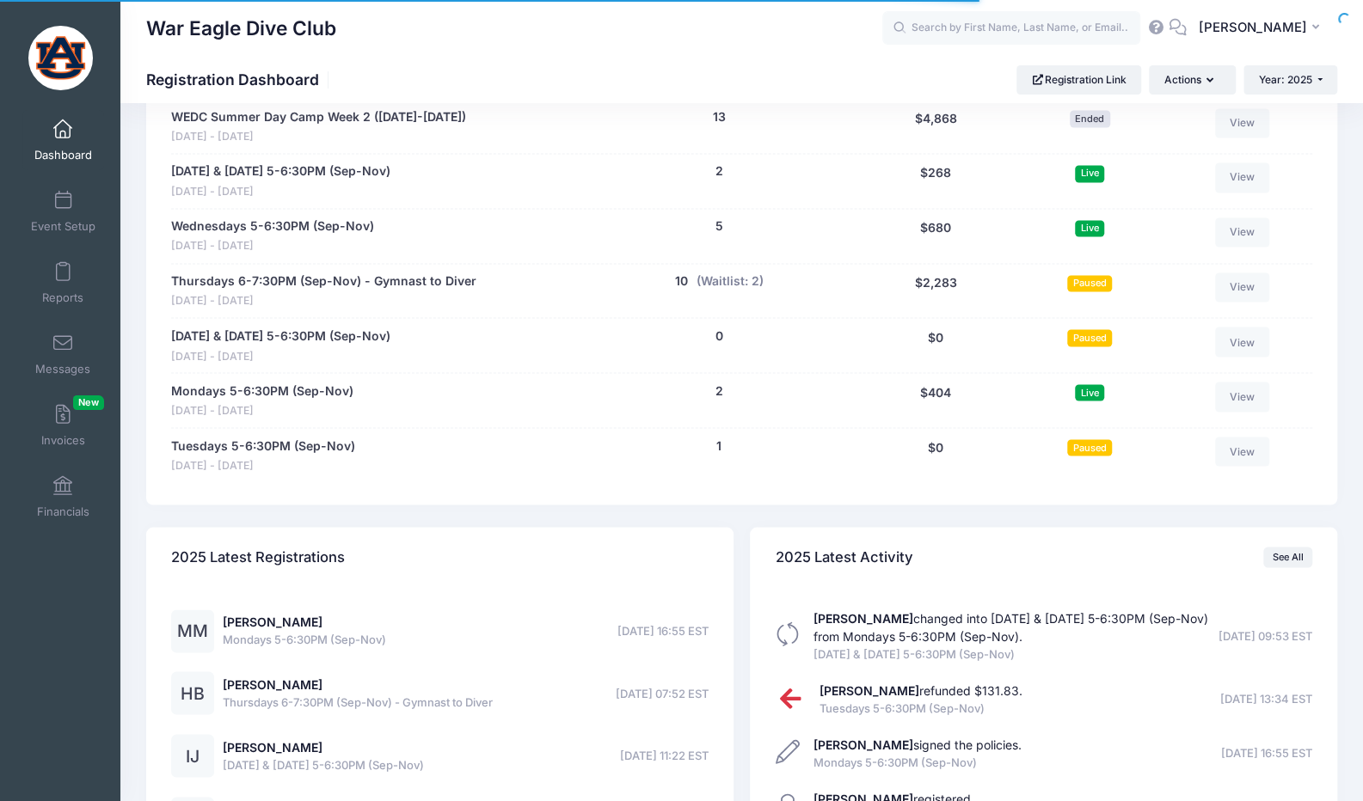
scroll to position [1719, 0]
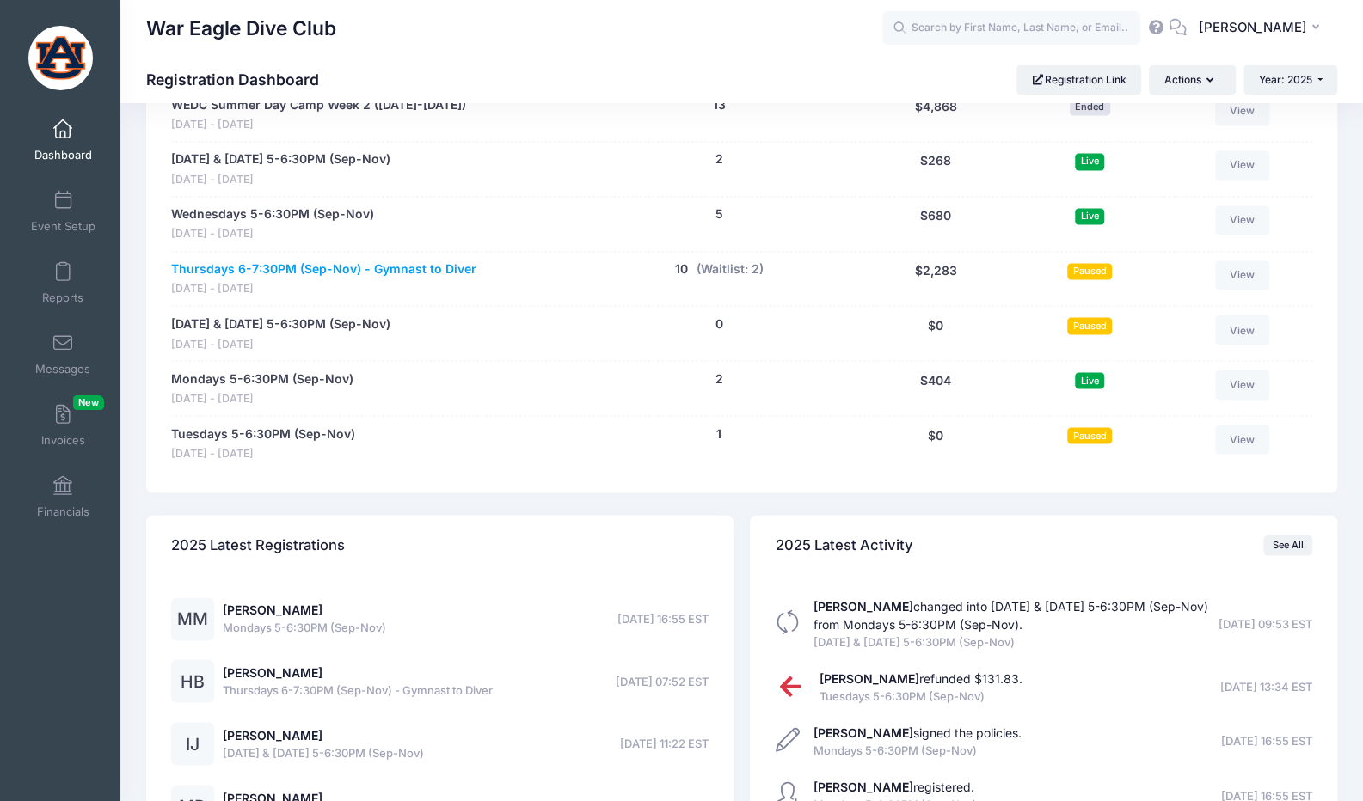
click at [294, 260] on link "Thursdays 6-7:30PM (Sep-Nov) - Gymnast to Diver" at bounding box center [323, 269] width 305 height 18
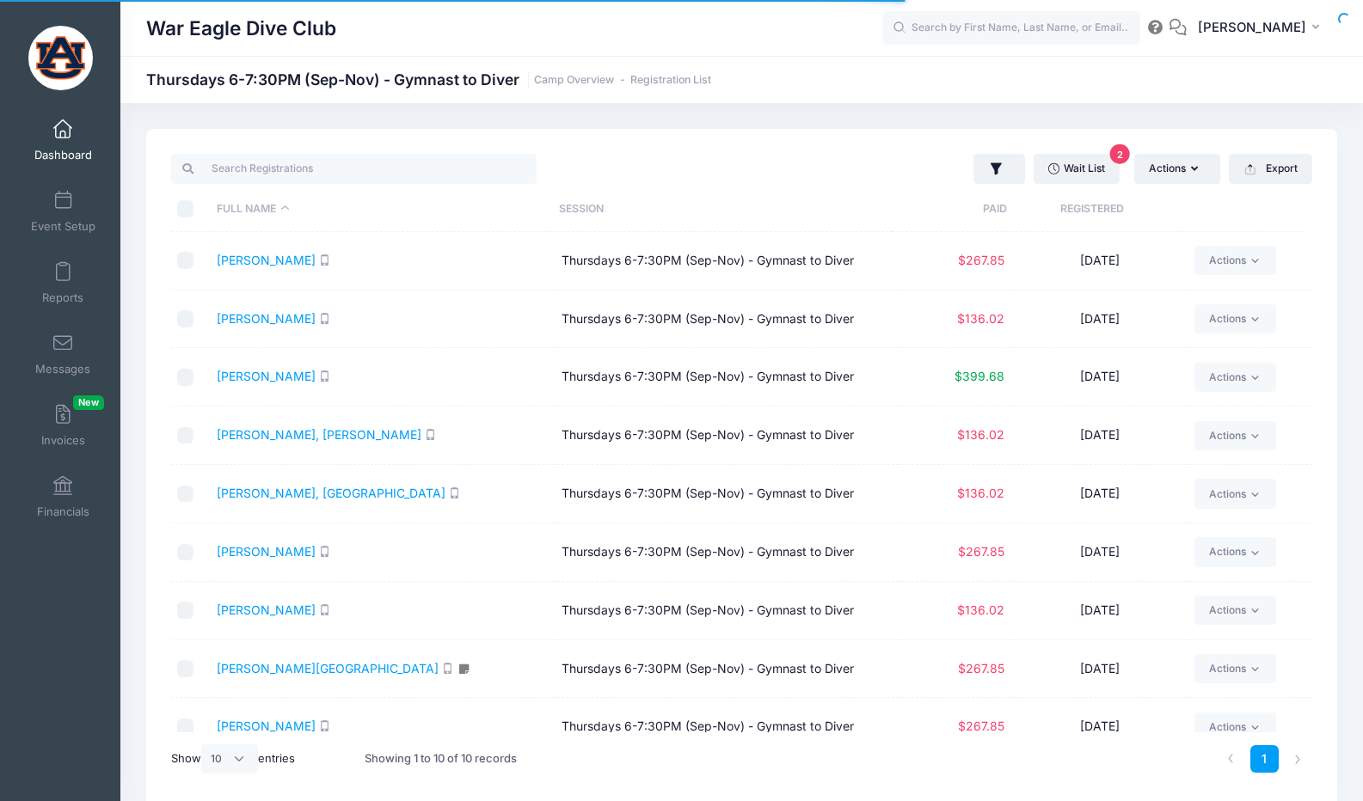
select select "10"
click at [251, 260] on link "[PERSON_NAME]" at bounding box center [266, 260] width 99 height 15
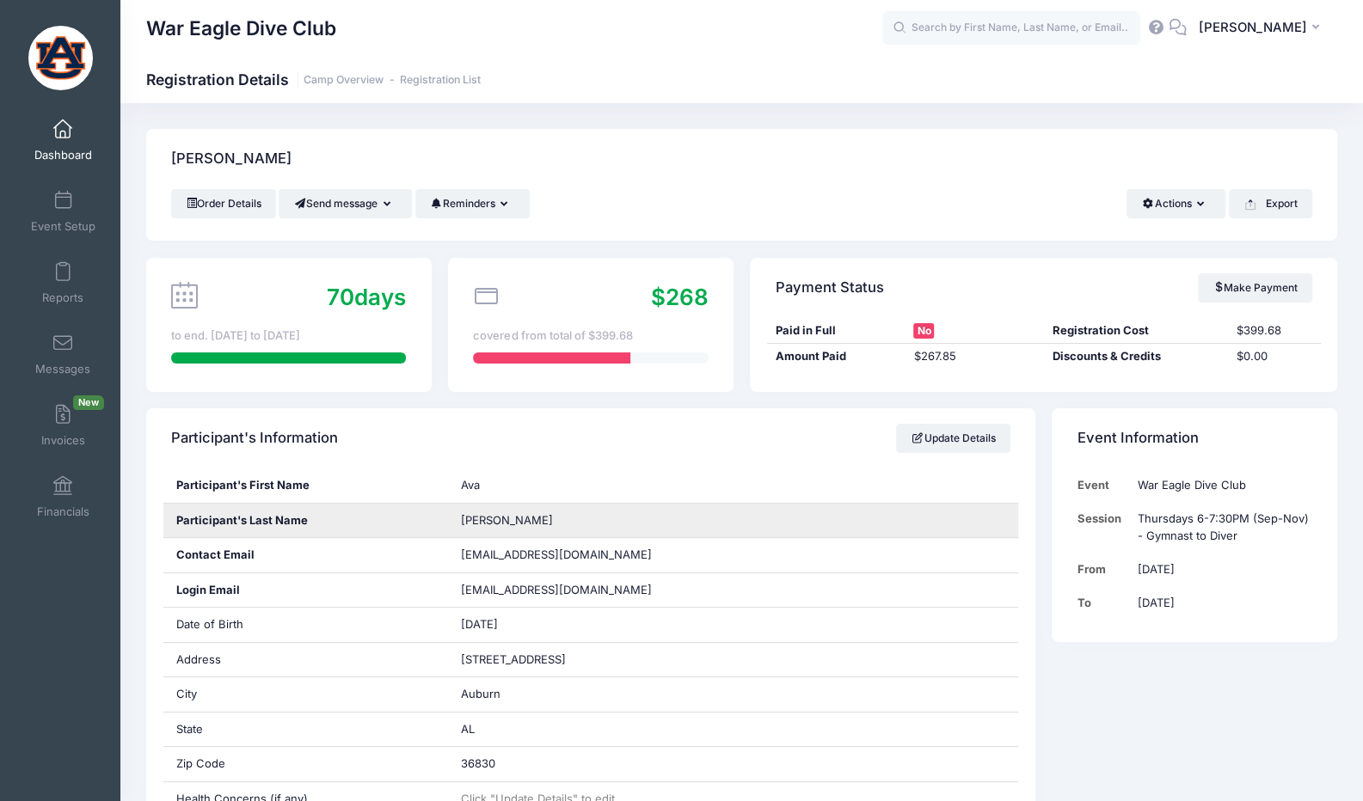
scroll to position [344, 0]
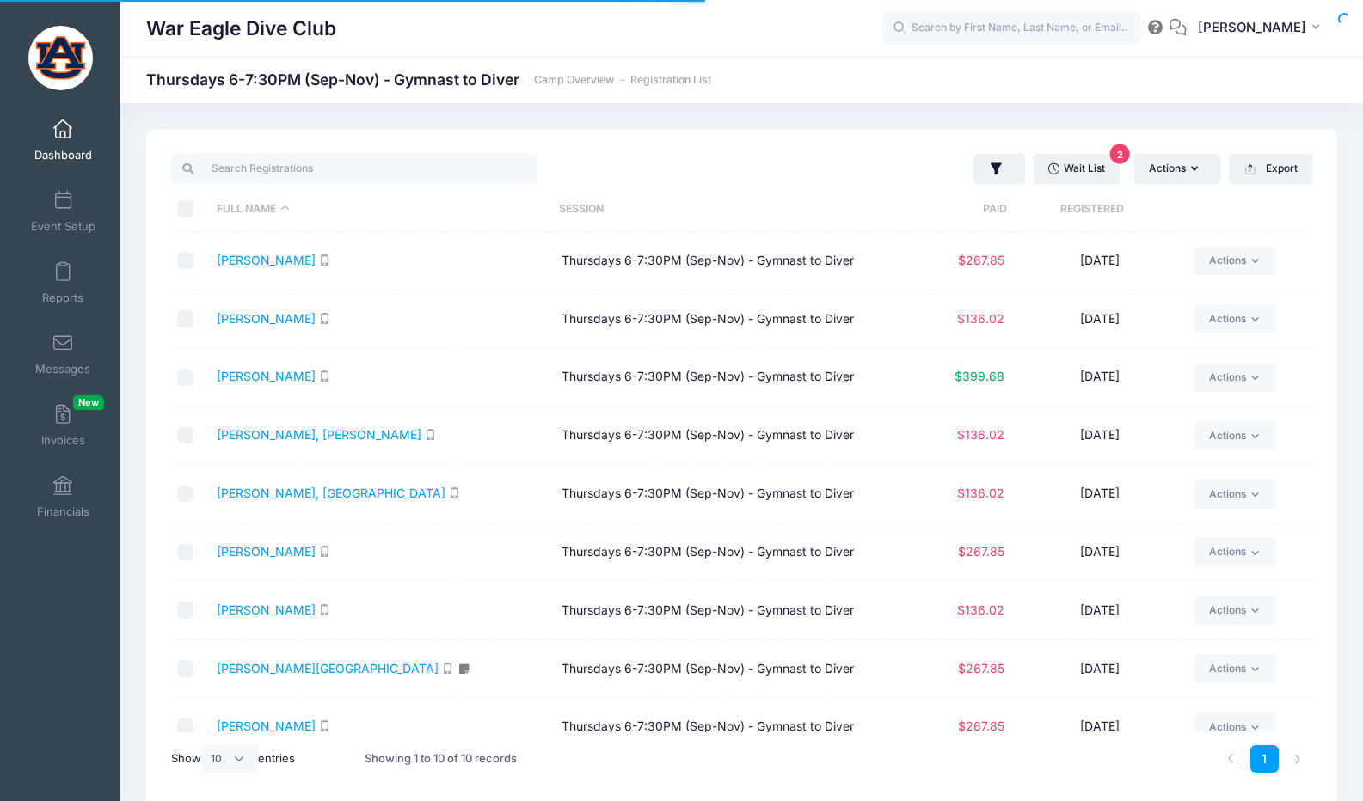
select select "10"
click at [261, 375] on link "[PERSON_NAME]" at bounding box center [266, 376] width 99 height 15
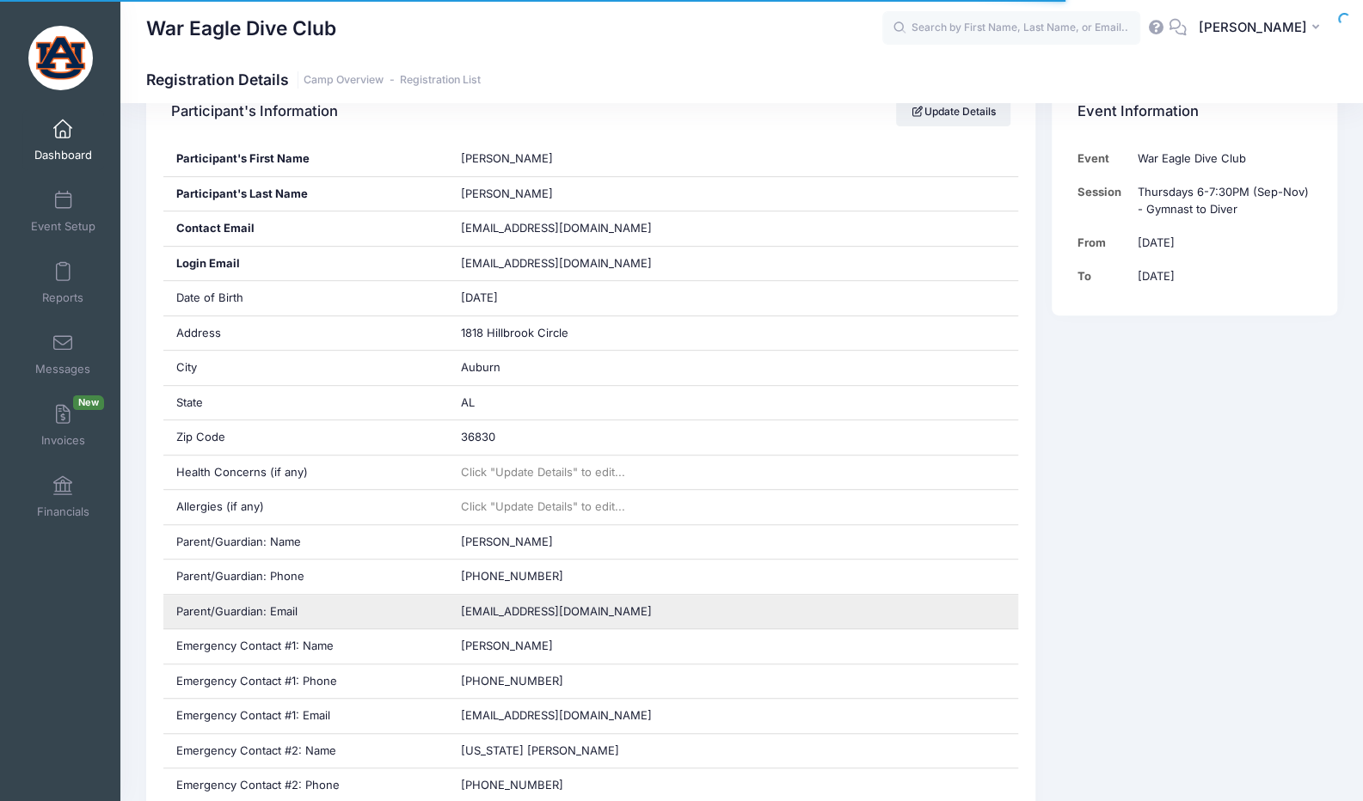
scroll to position [430, 0]
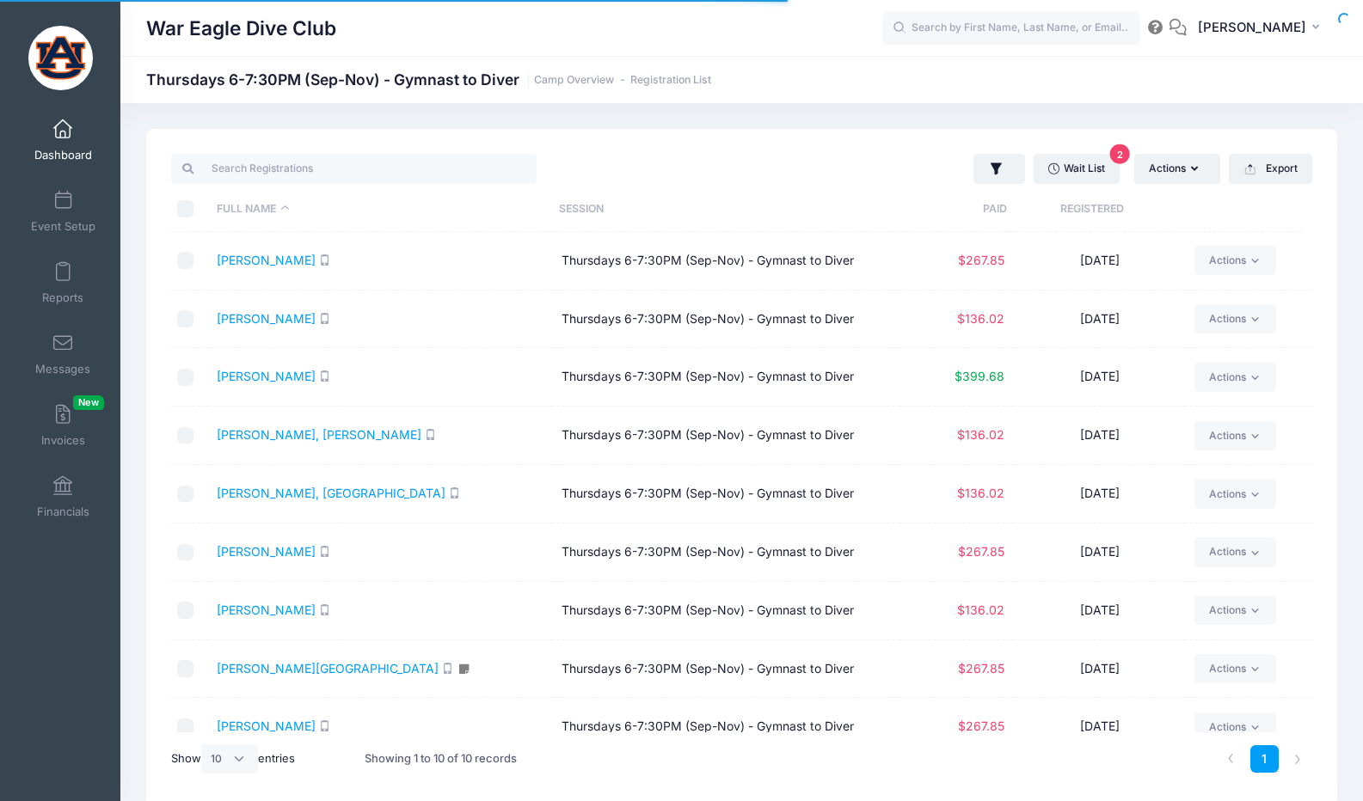
select select "10"
click at [279, 432] on link "[PERSON_NAME], [PERSON_NAME]" at bounding box center [319, 434] width 205 height 15
select select "10"
click at [287, 487] on link "Dimick, Madison" at bounding box center [331, 493] width 229 height 15
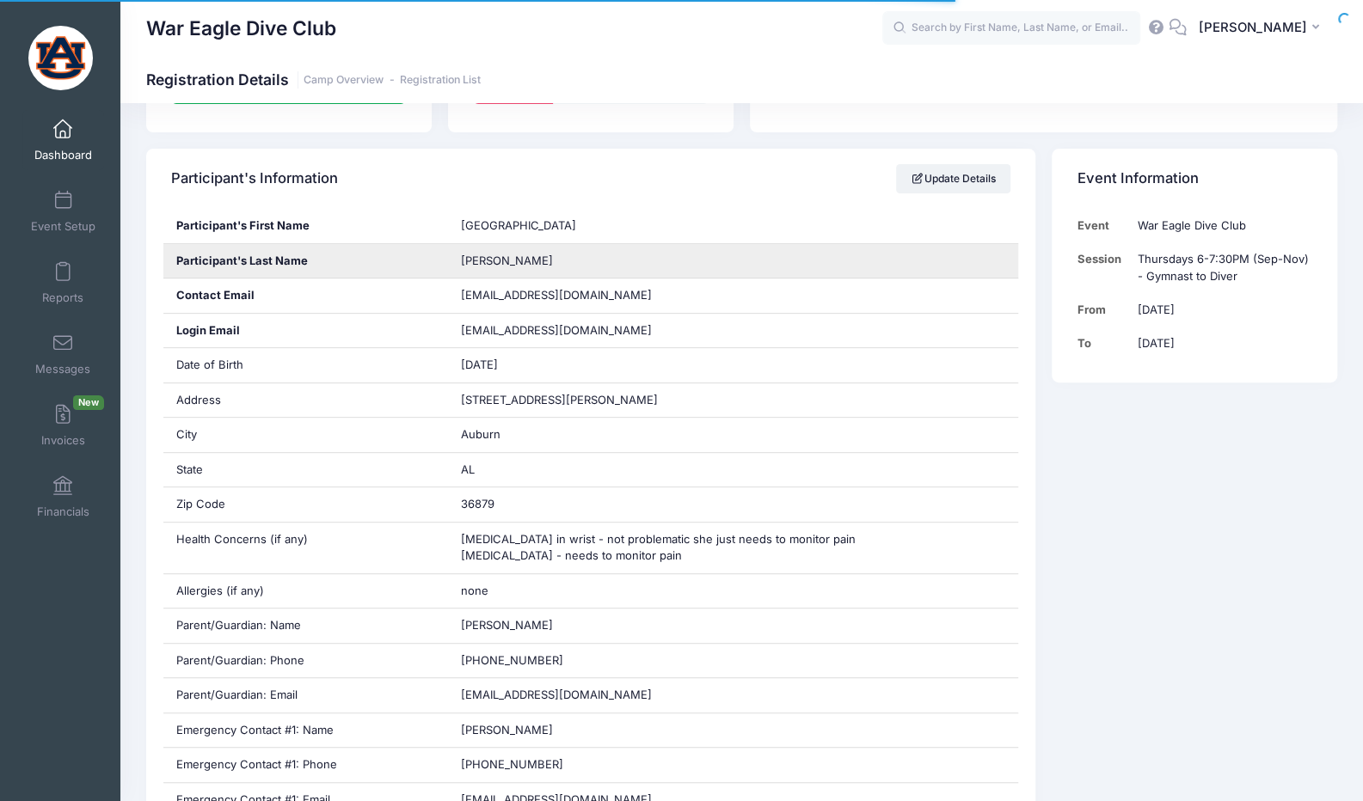
scroll to position [344, 0]
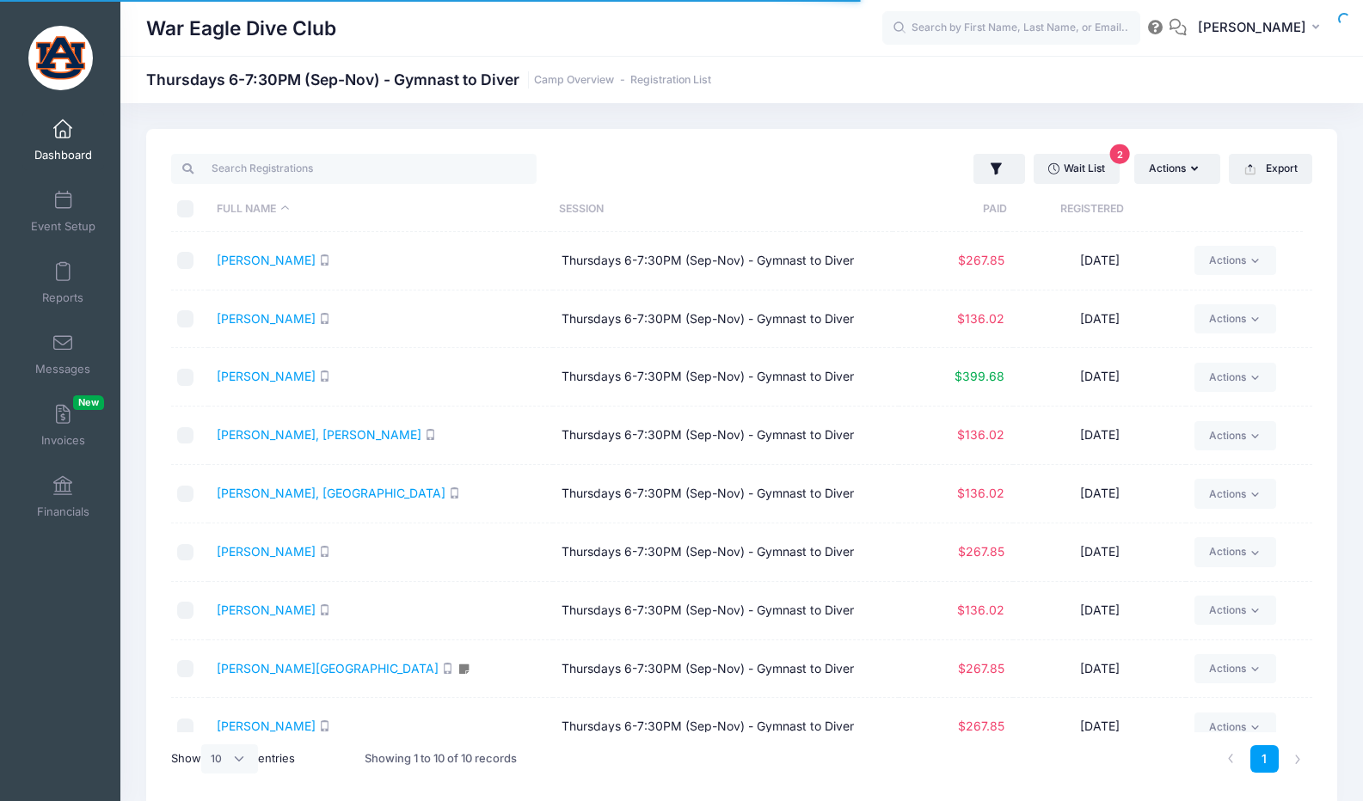
select select "10"
click at [279, 547] on link "Foster, Katie" at bounding box center [266, 551] width 99 height 15
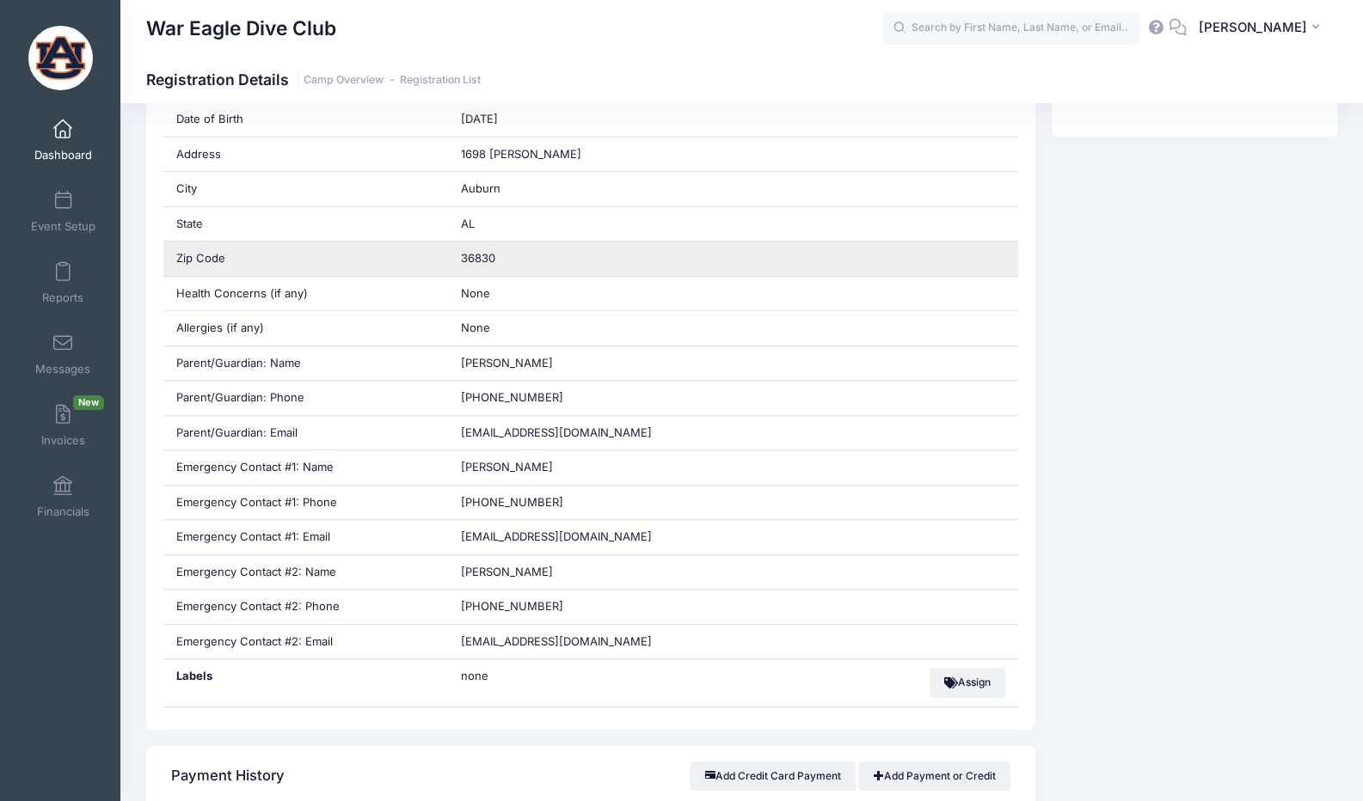
scroll to position [344, 0]
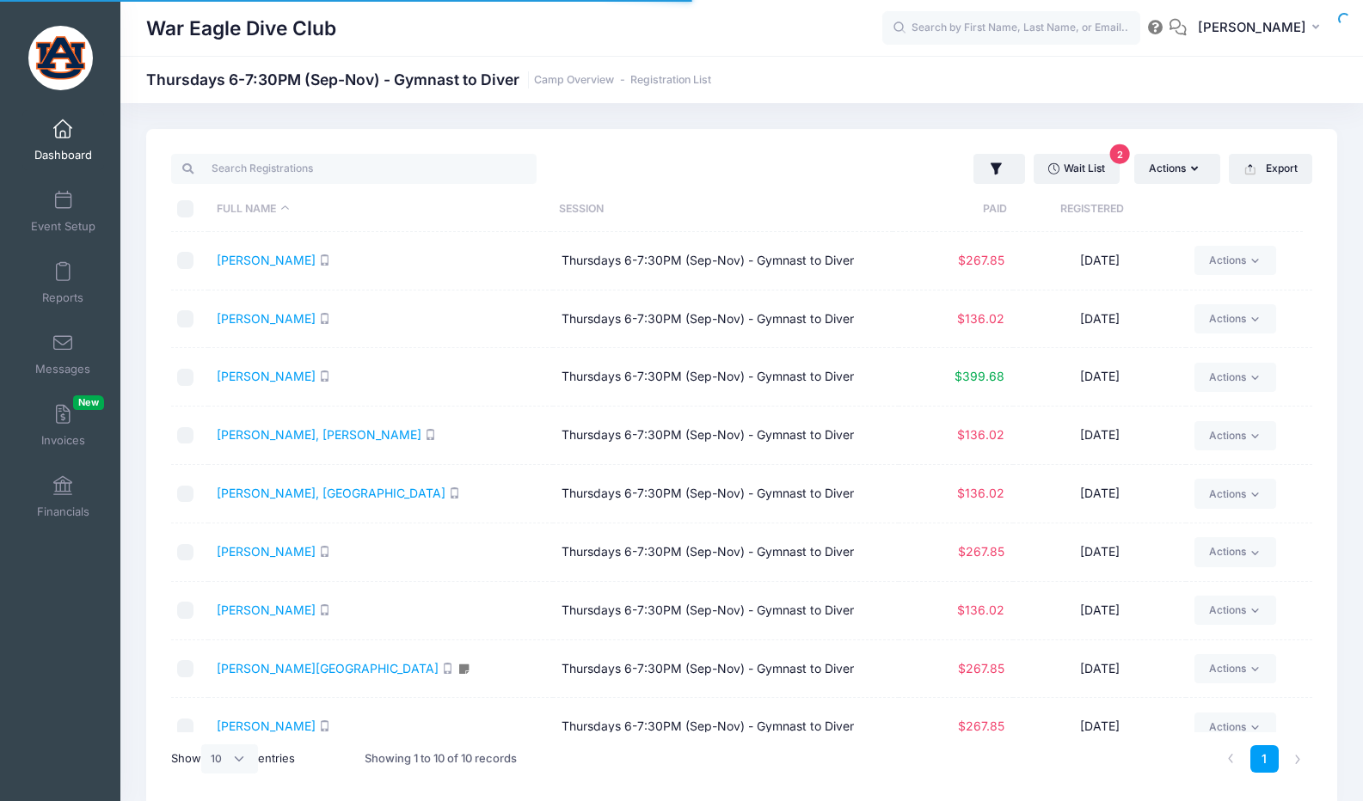
select select "10"
click at [287, 610] on link "[PERSON_NAME]" at bounding box center [266, 610] width 99 height 15
select select "10"
click at [279, 667] on link "[PERSON_NAME][GEOGRAPHIC_DATA]" at bounding box center [328, 668] width 222 height 15
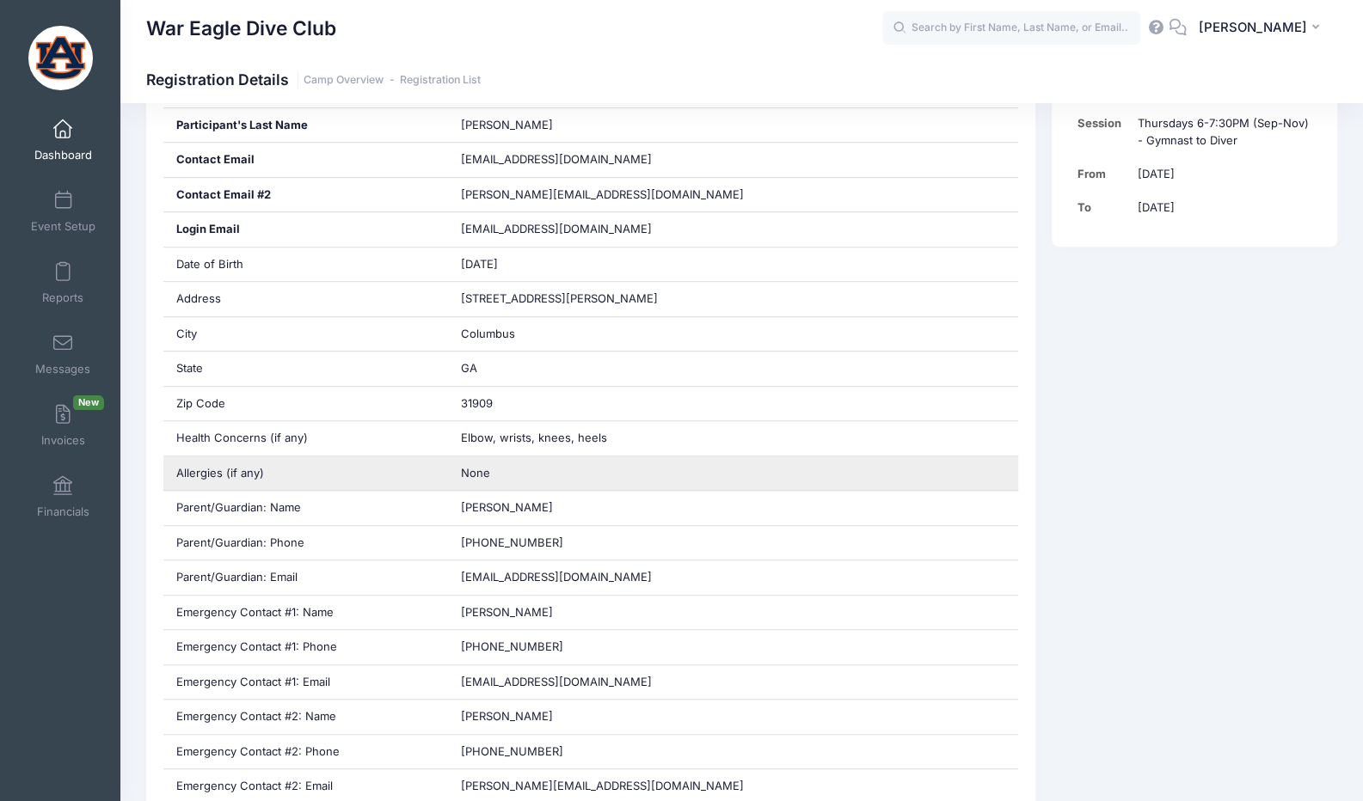
scroll to position [430, 0]
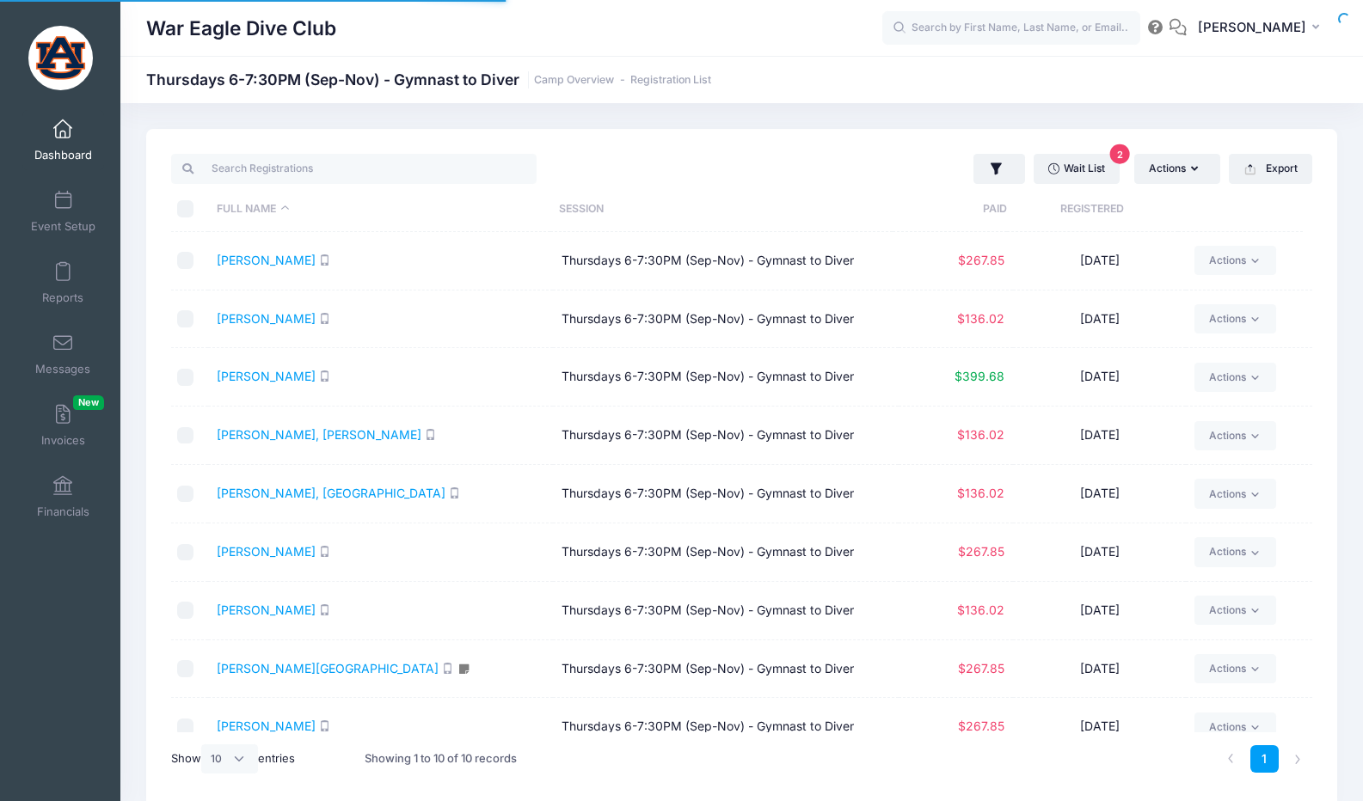
select select "10"
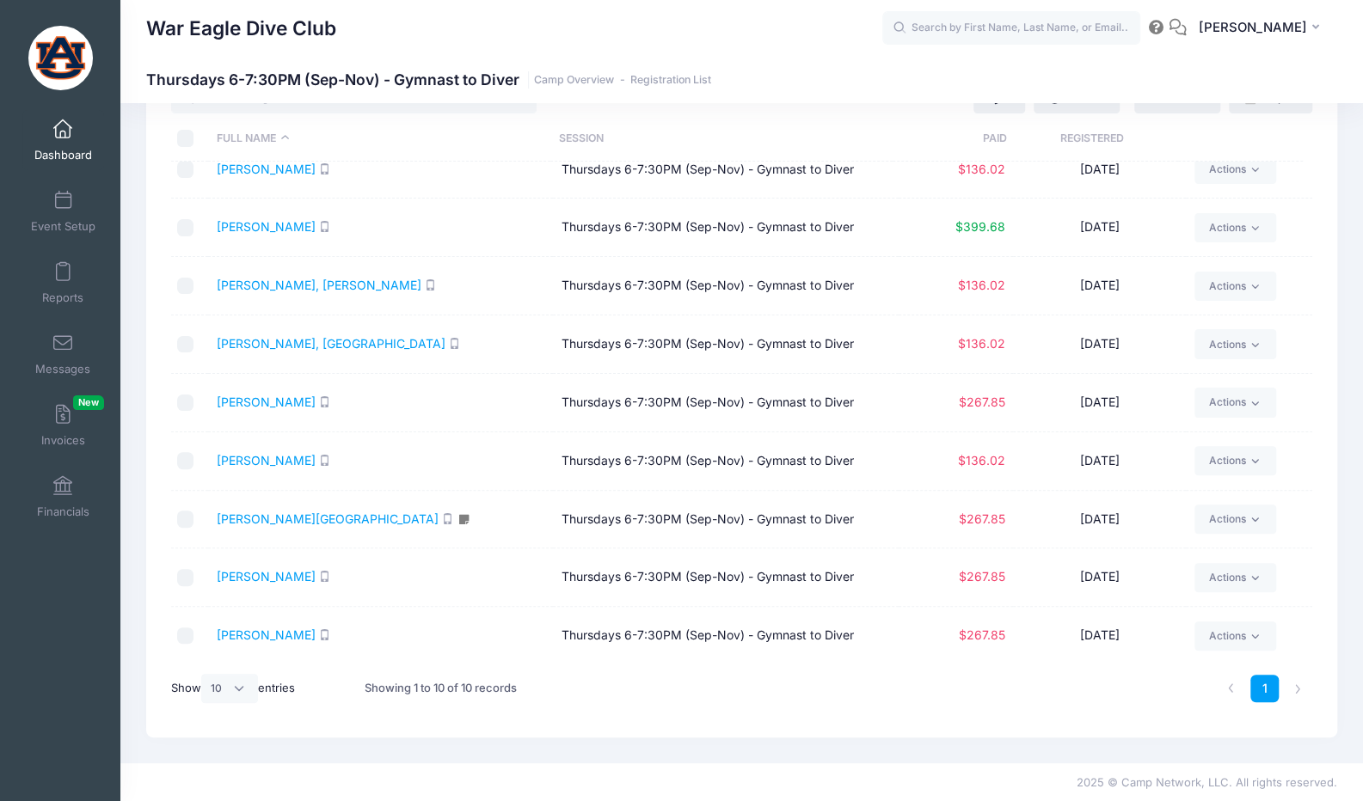
scroll to position [71, 0]
click at [291, 573] on link "[PERSON_NAME]" at bounding box center [266, 575] width 99 height 15
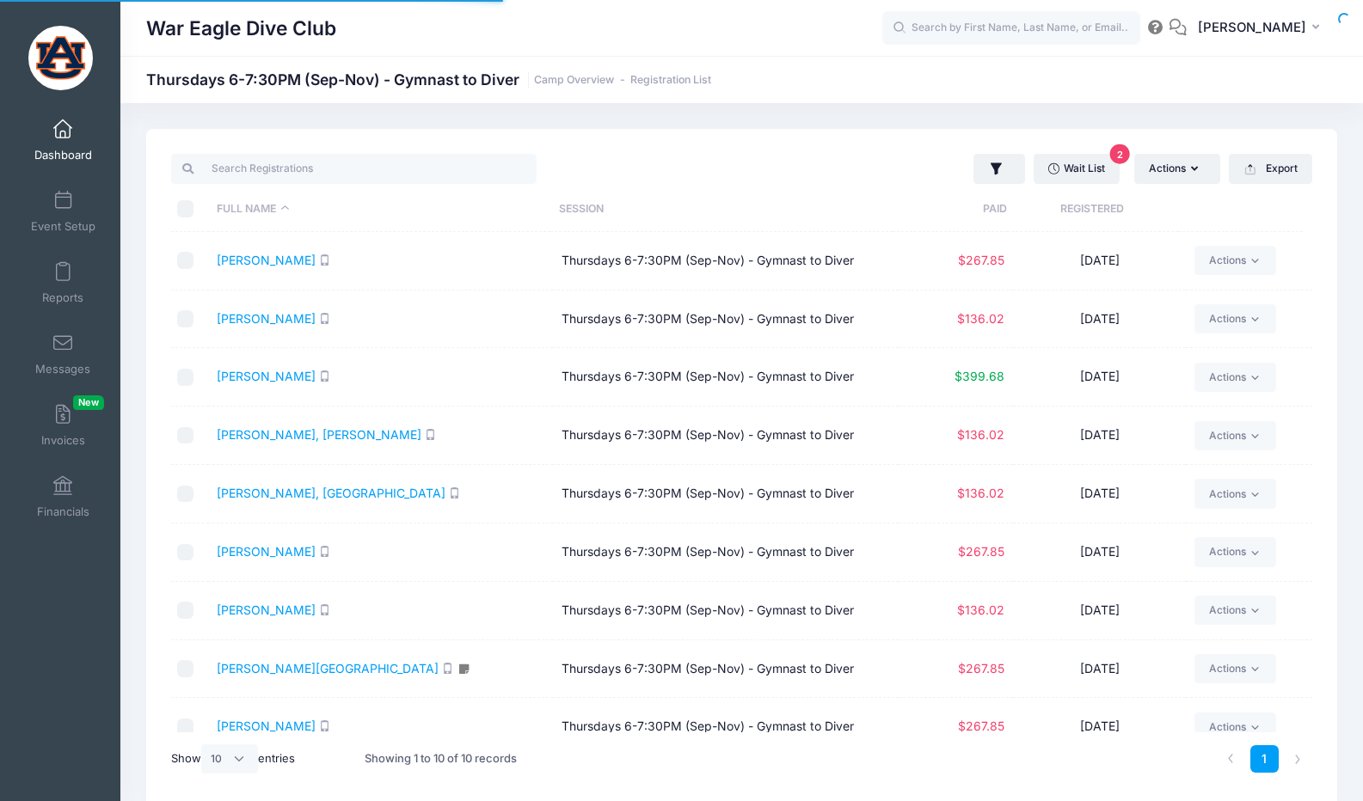
select select "10"
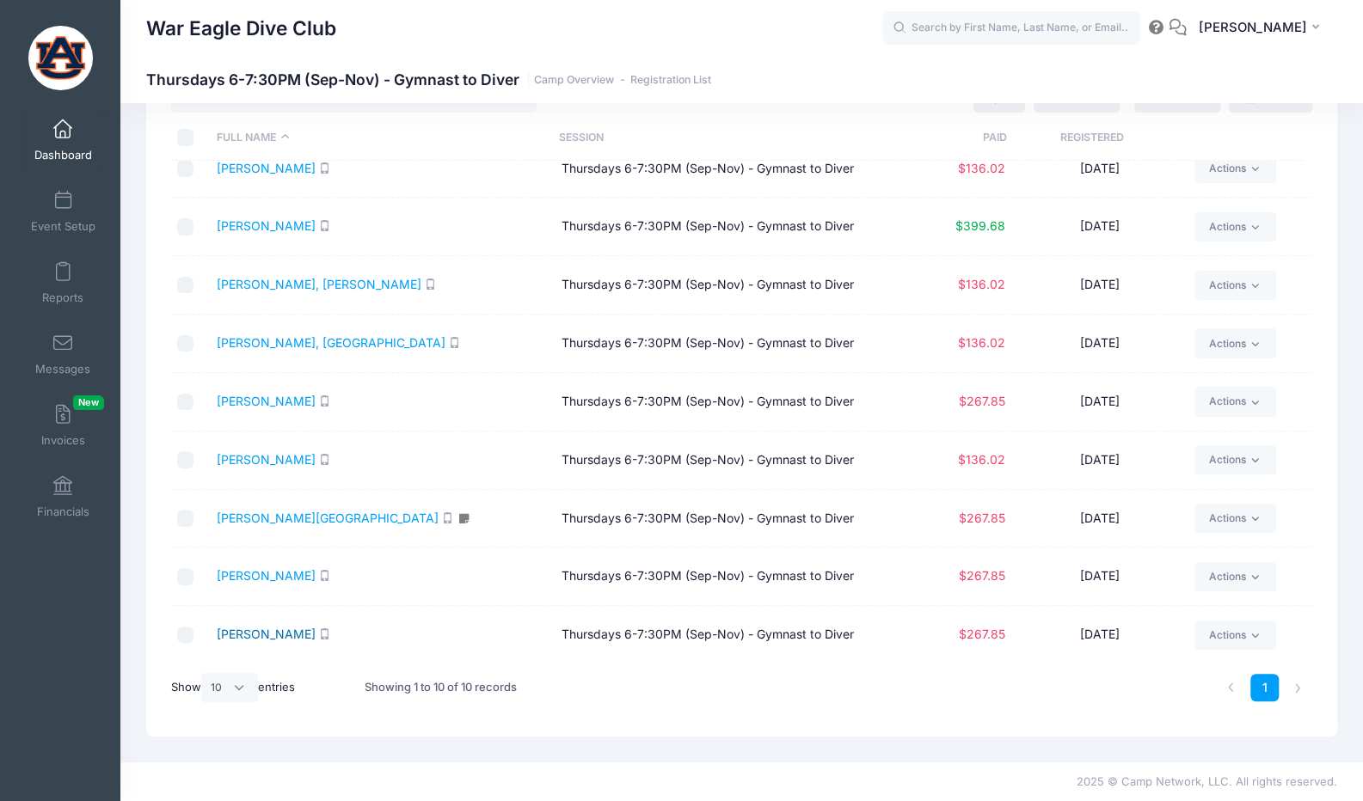
click at [270, 632] on link "Wilson, Natalie" at bounding box center [266, 634] width 99 height 15
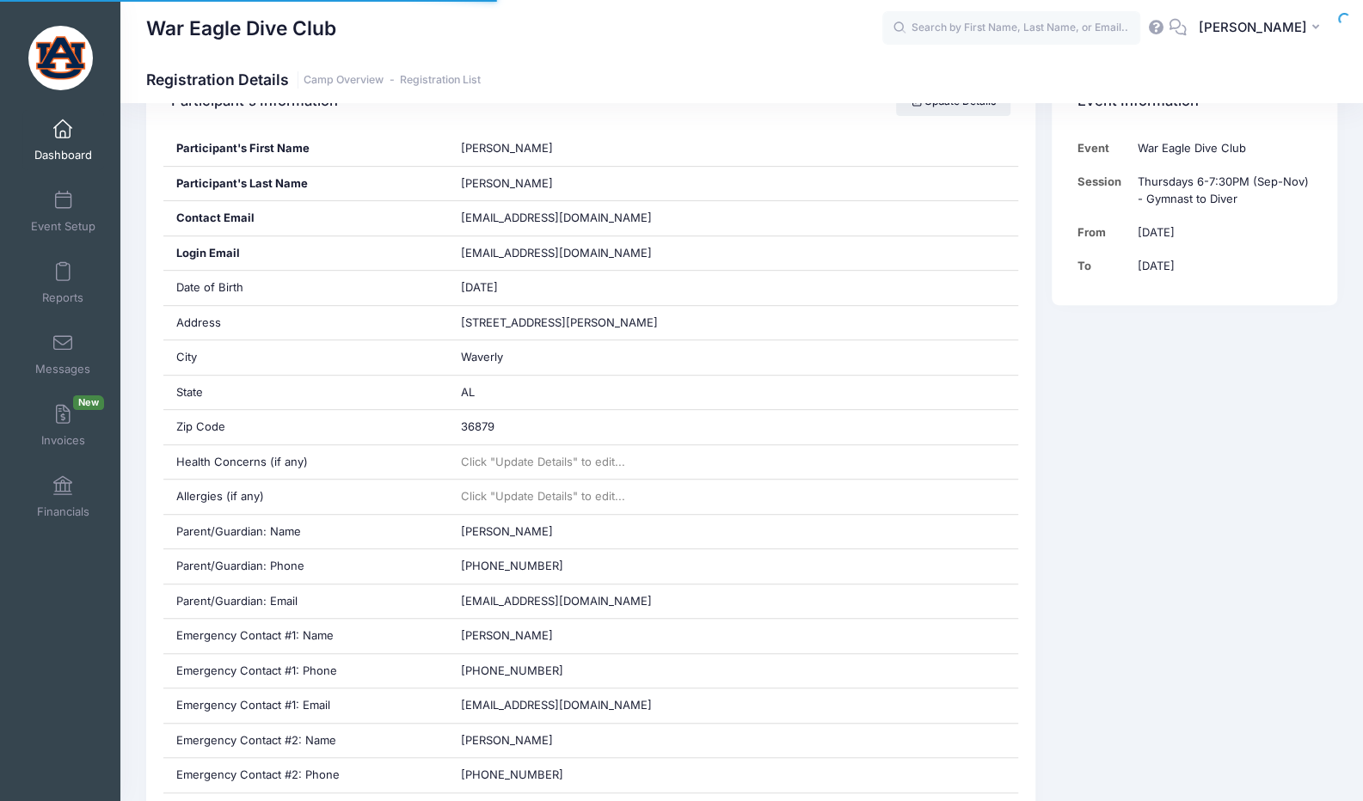
scroll to position [344, 0]
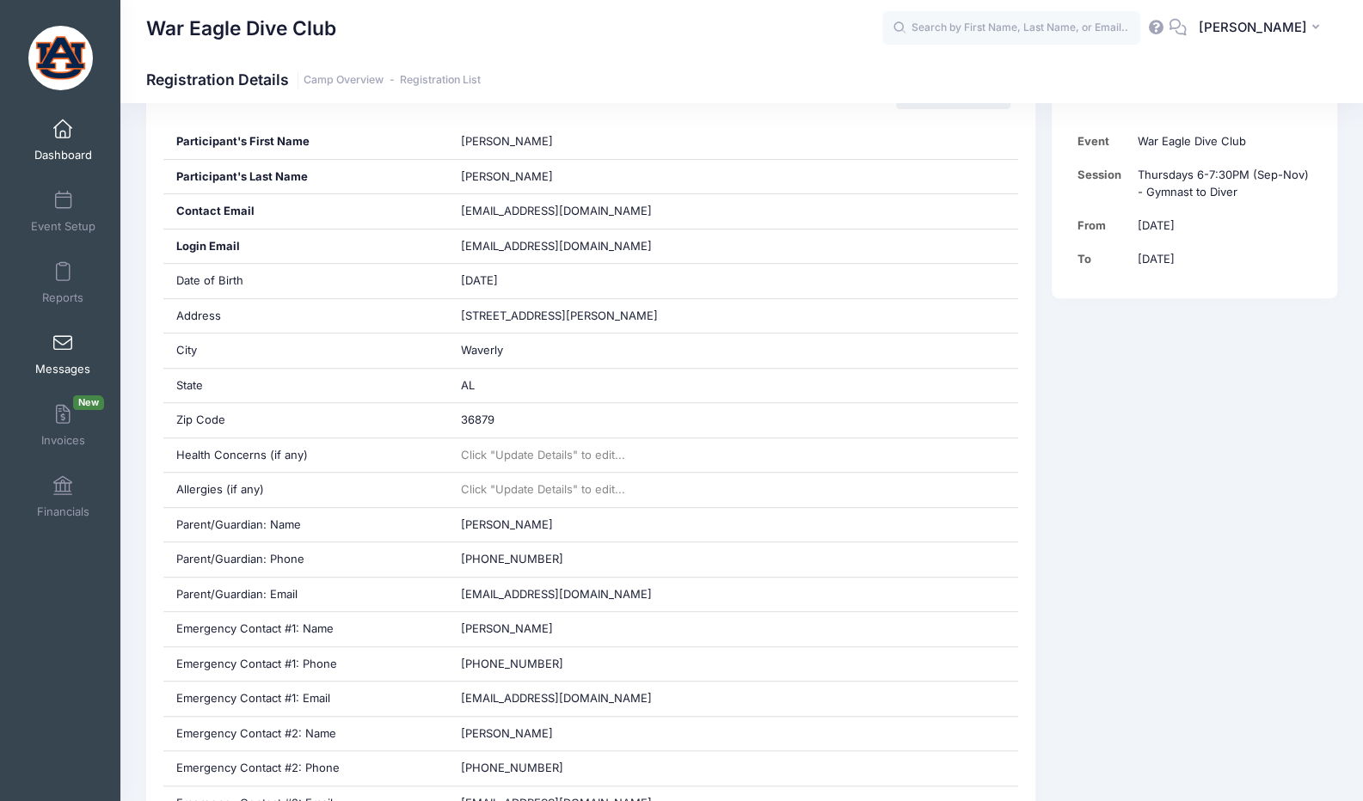
click at [52, 369] on span "Messages" at bounding box center [62, 369] width 55 height 15
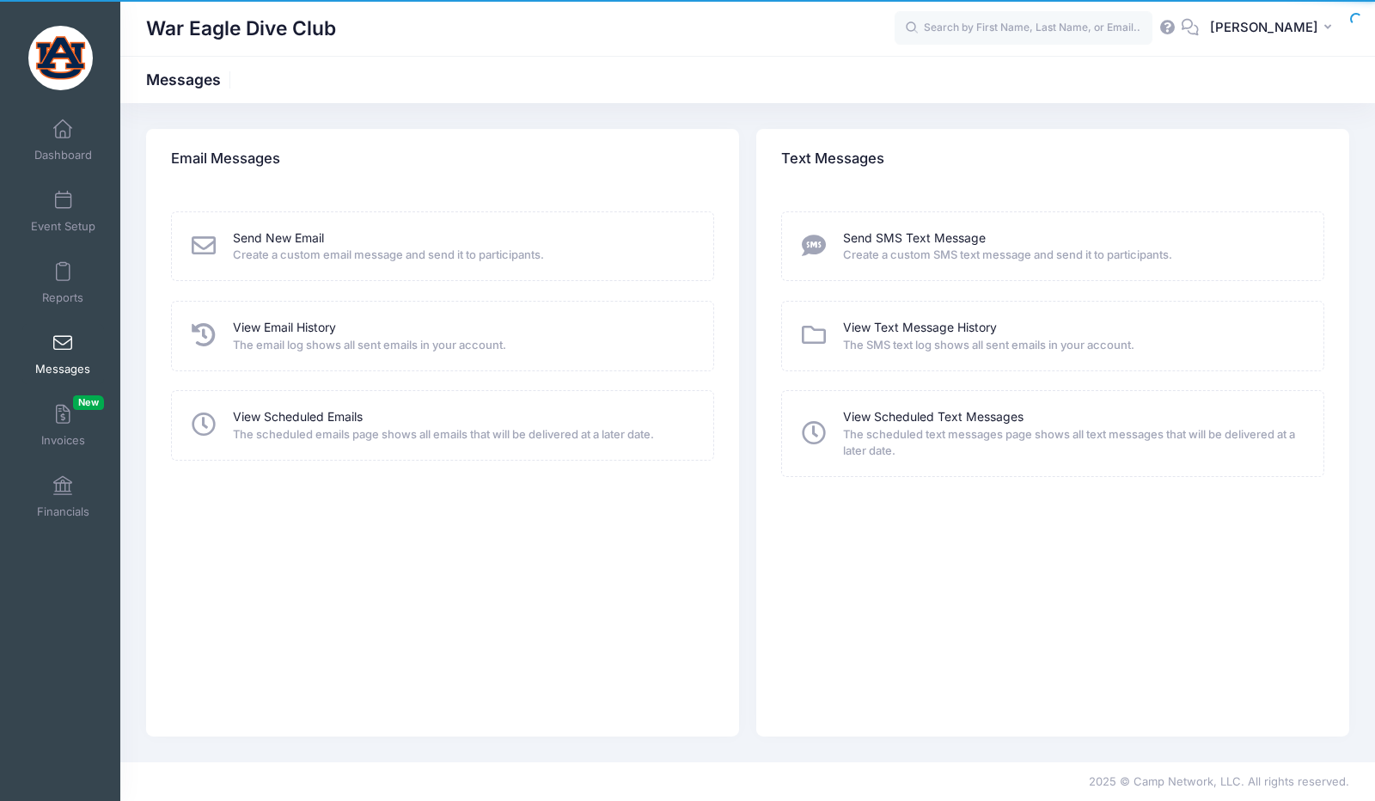
click at [277, 247] on span "Create a custom email message and send it to participants." at bounding box center [462, 255] width 458 height 17
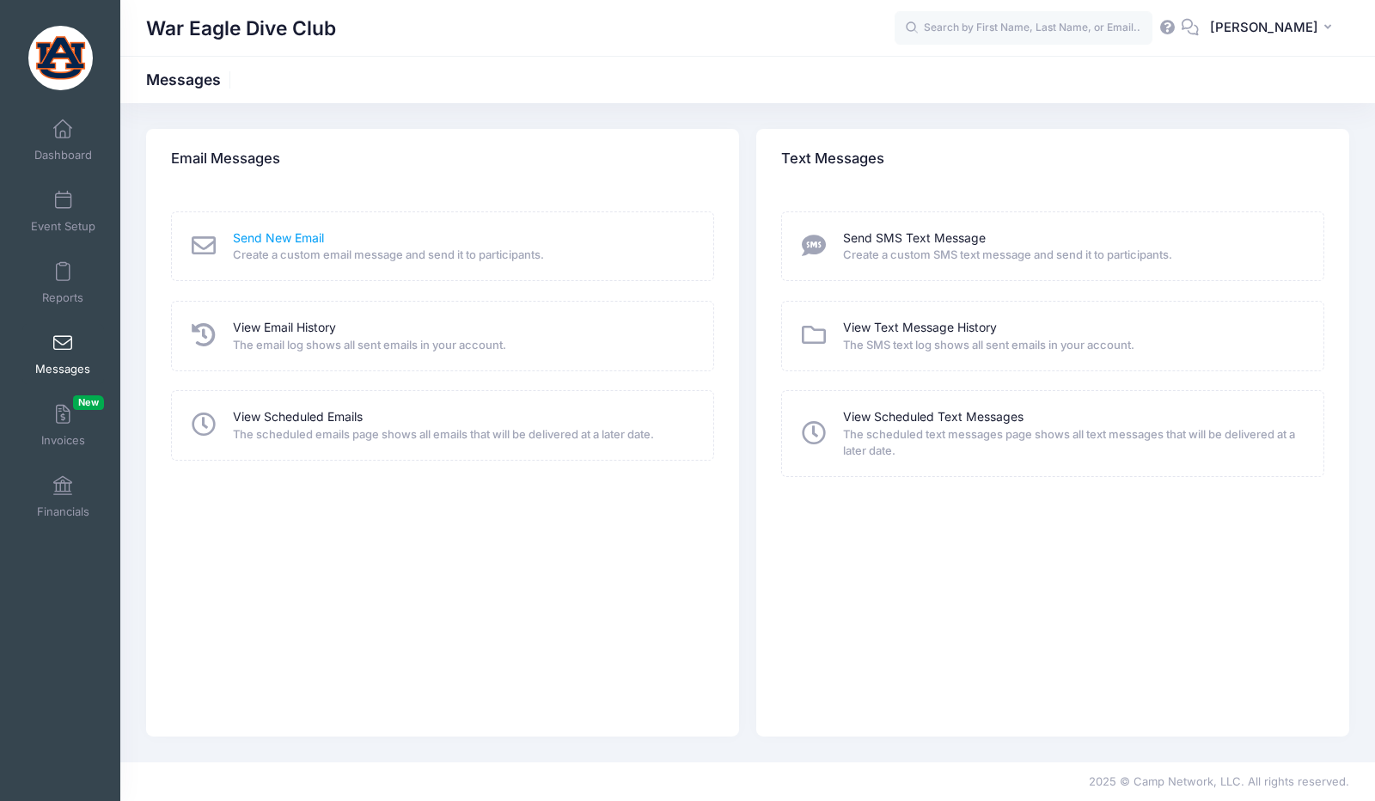
click at [279, 244] on link "Send New Email" at bounding box center [278, 239] width 91 height 18
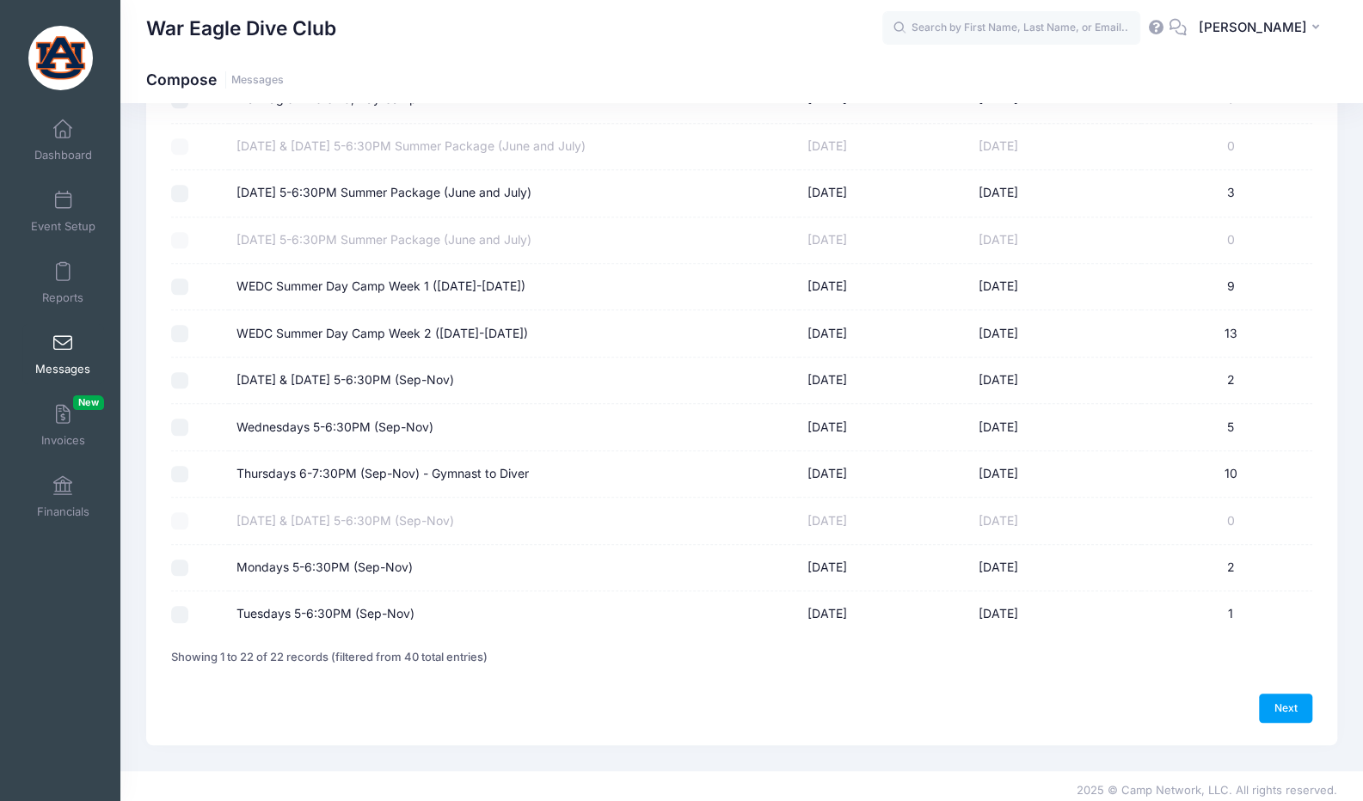
scroll to position [674, 0]
click at [471, 470] on label "Thursdays 6-7:30PM (Sep-Nov) - Gymnast to Diver" at bounding box center [382, 472] width 292 height 18
click at [188, 470] on input "Thursdays 6-7:30PM (Sep-Nov) - Gymnast to Diver" at bounding box center [179, 471] width 17 height 17
checkbox input "true"
click at [1272, 691] on link "Next" at bounding box center [1285, 705] width 53 height 29
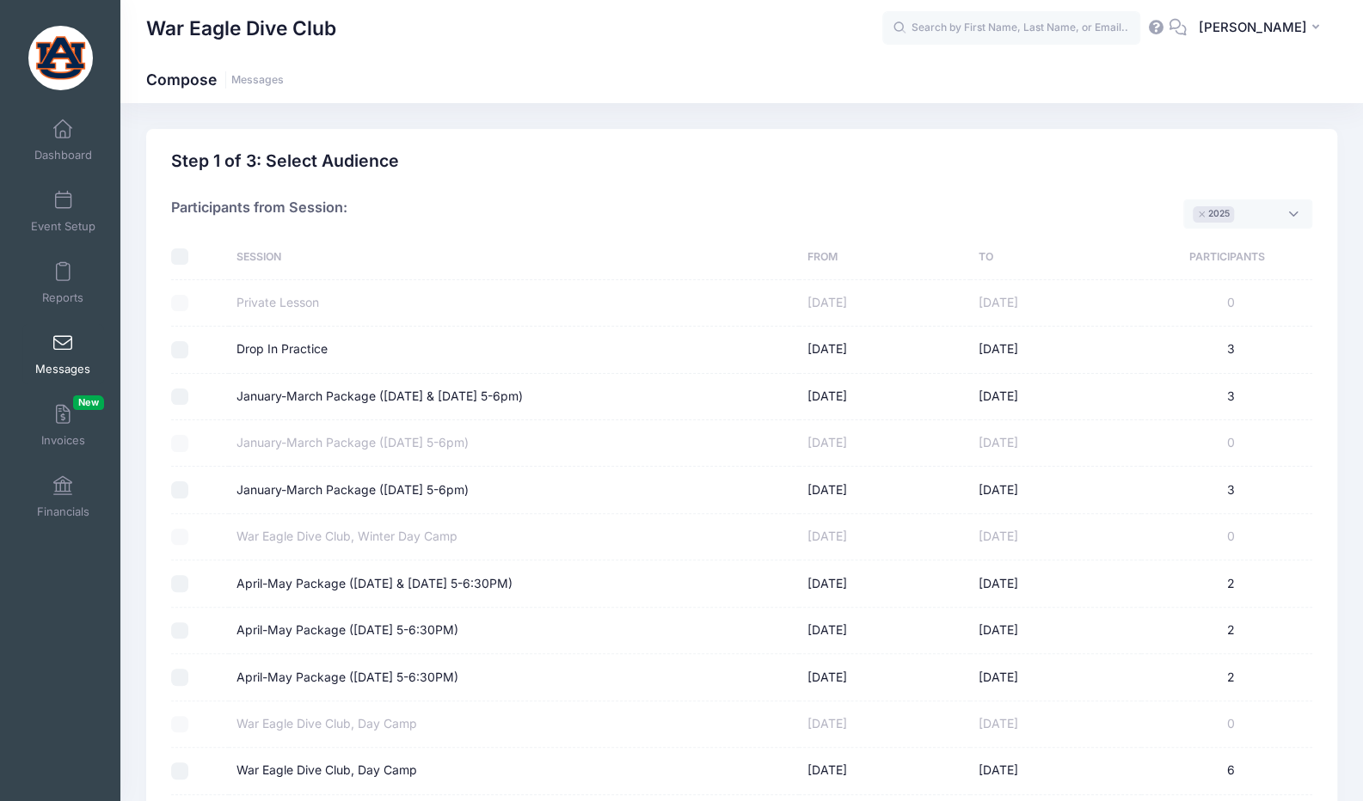
select select "50"
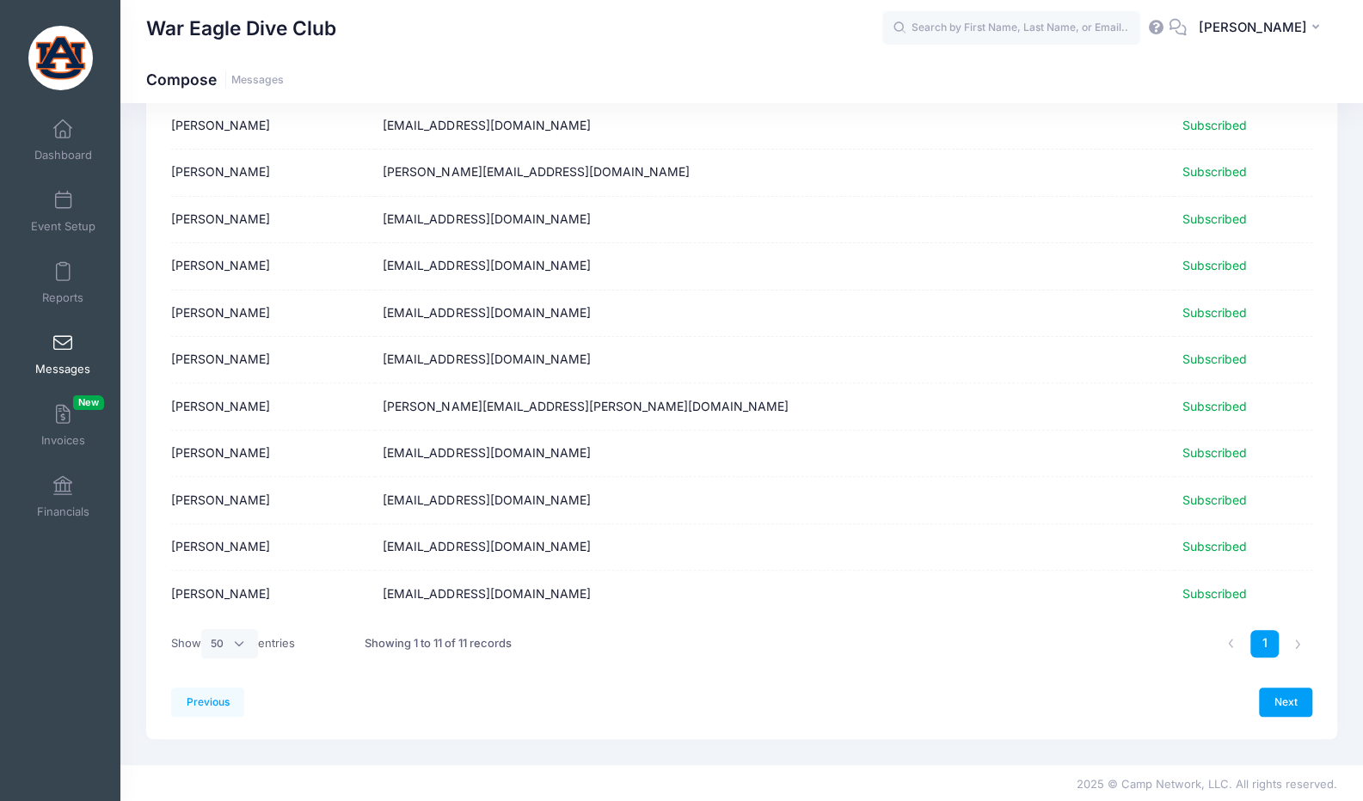
scroll to position [68, 0]
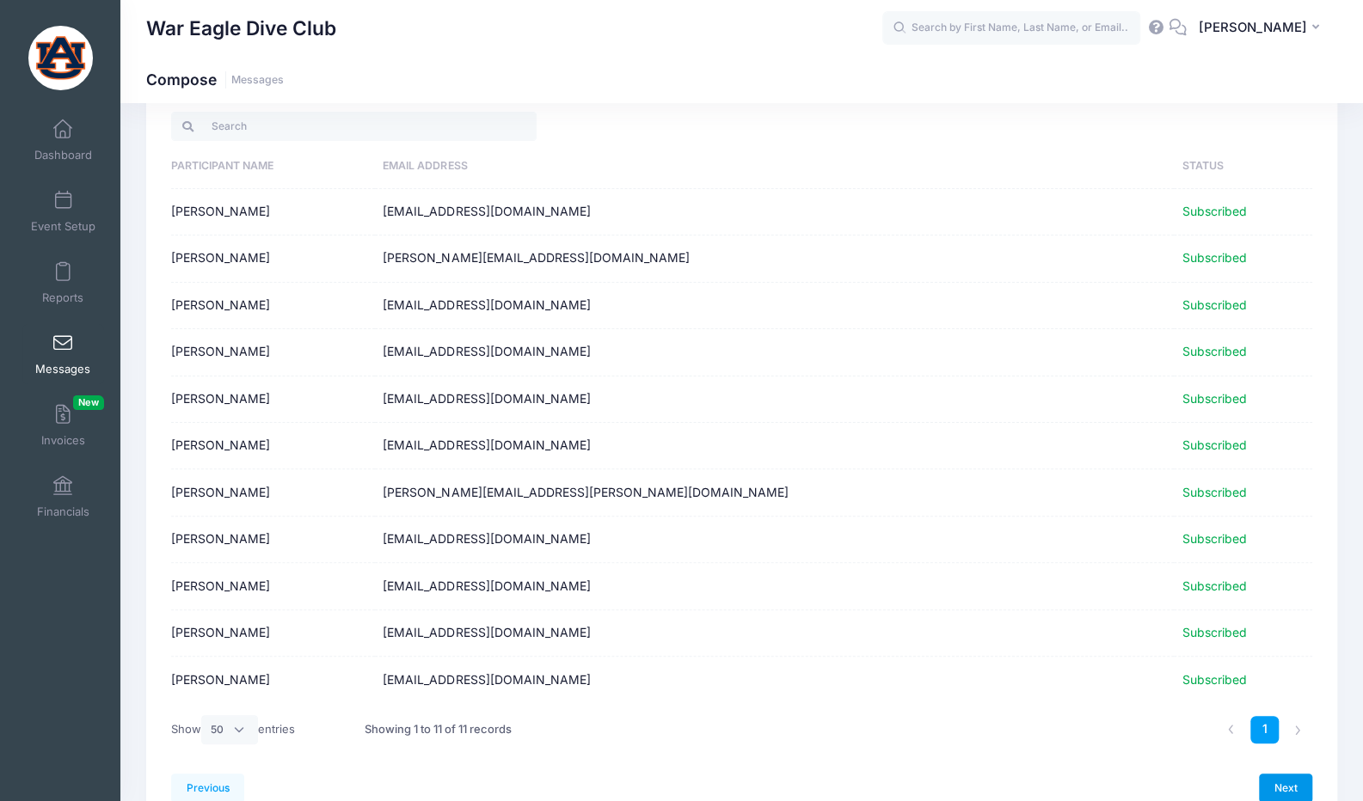
click at [1279, 775] on link "Next" at bounding box center [1285, 788] width 53 height 29
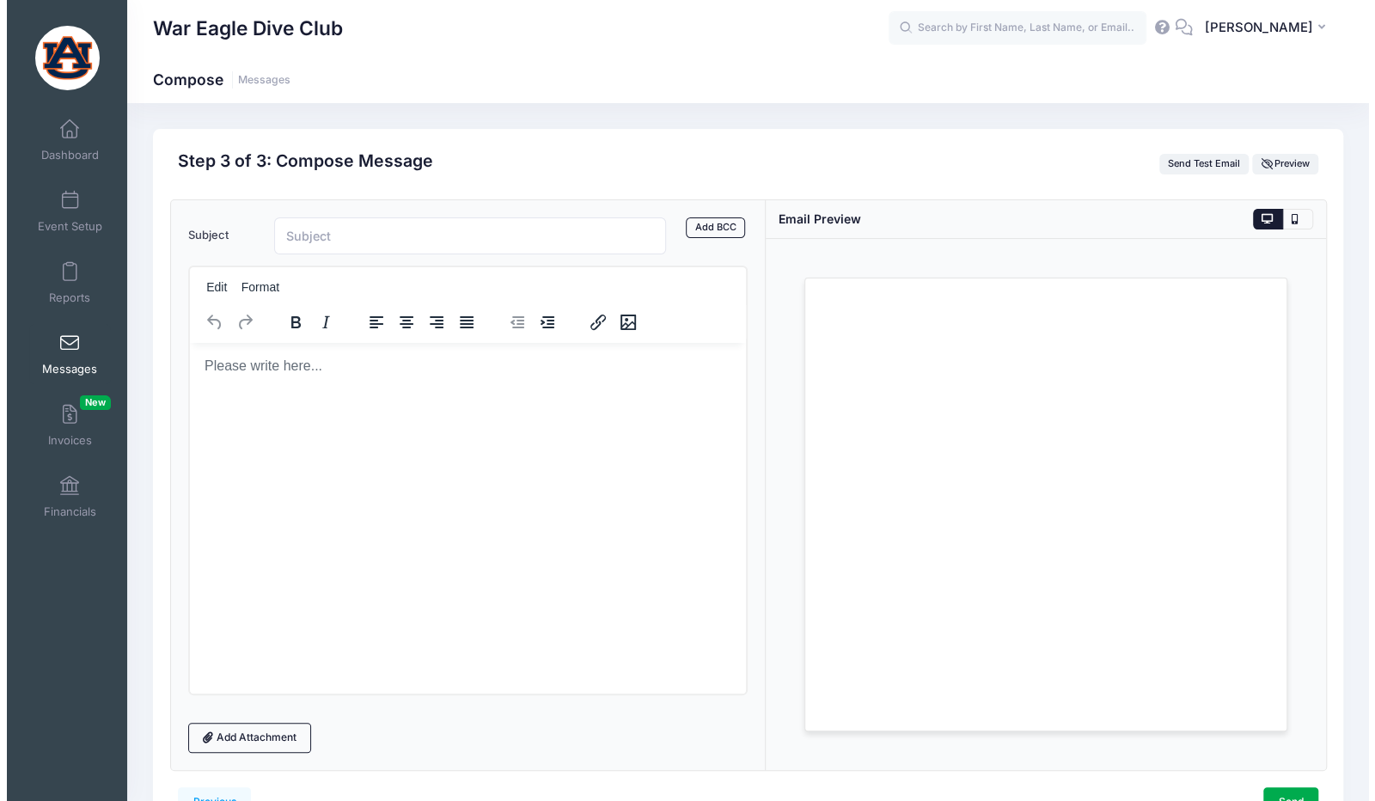
scroll to position [0, 0]
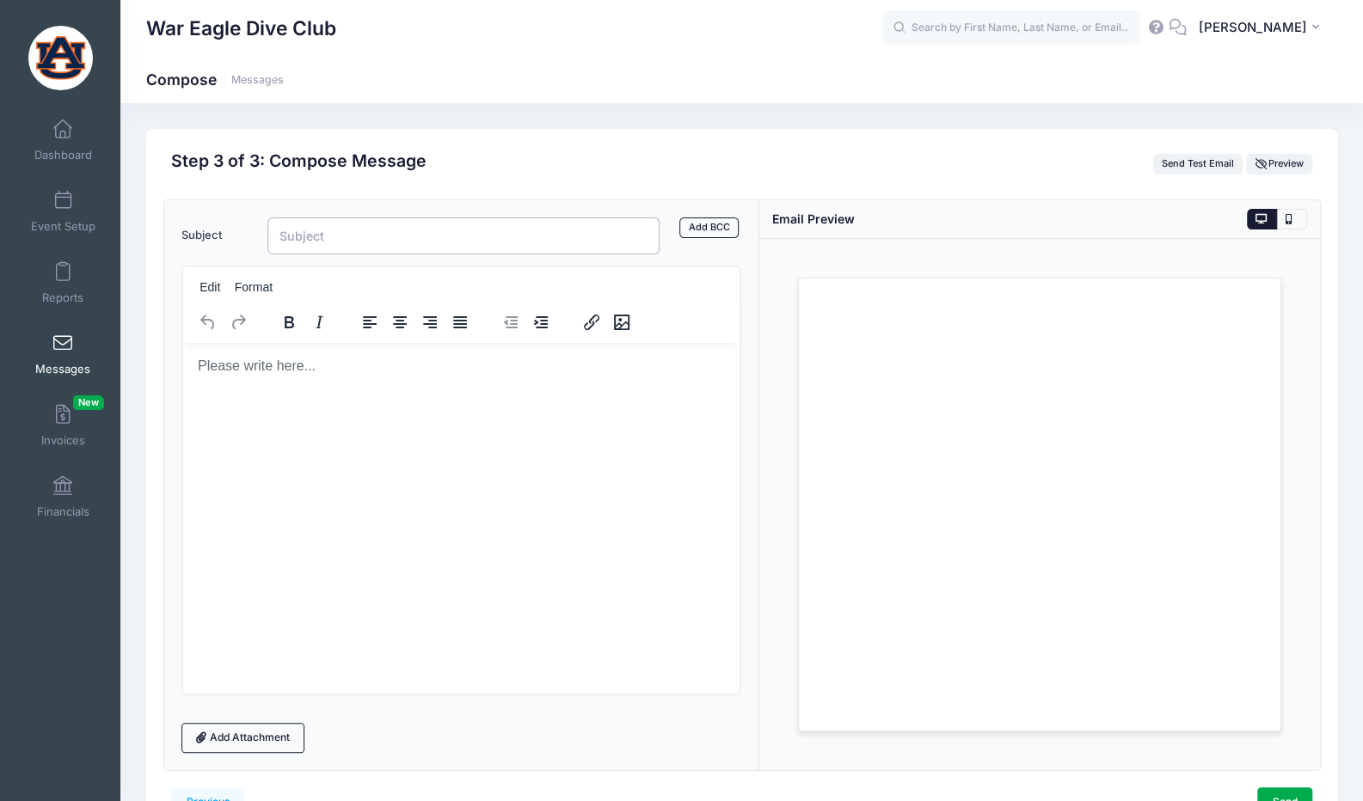
click at [368, 231] on input "Subject" at bounding box center [463, 235] width 393 height 37
type input "W"
click at [283, 238] on input "GroupMe" at bounding box center [463, 235] width 393 height 37
click at [277, 238] on input "GroupMe" at bounding box center [463, 235] width 393 height 37
type input "Team GroupMe"
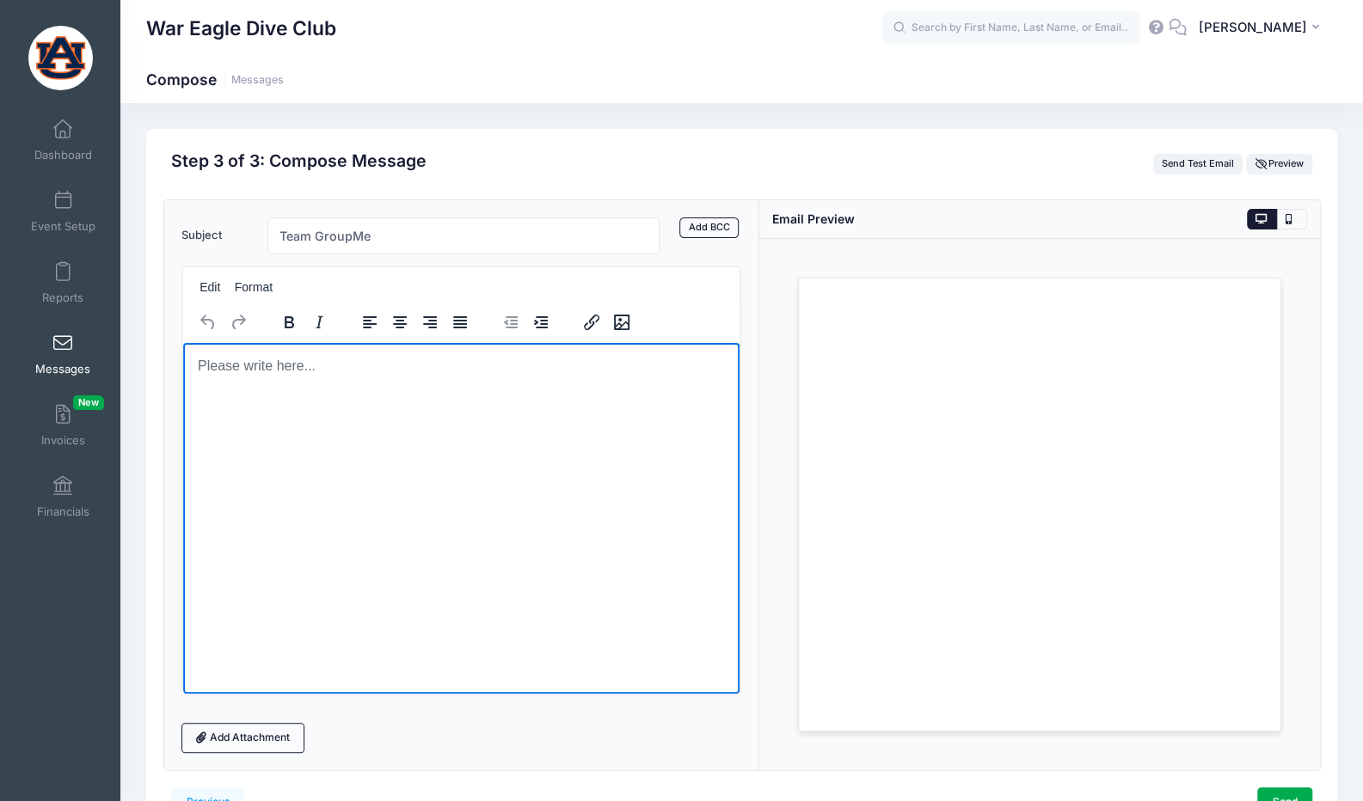
click at [365, 371] on p "Rich Text Area. Press ALT-0 for help." at bounding box center [461, 365] width 530 height 19
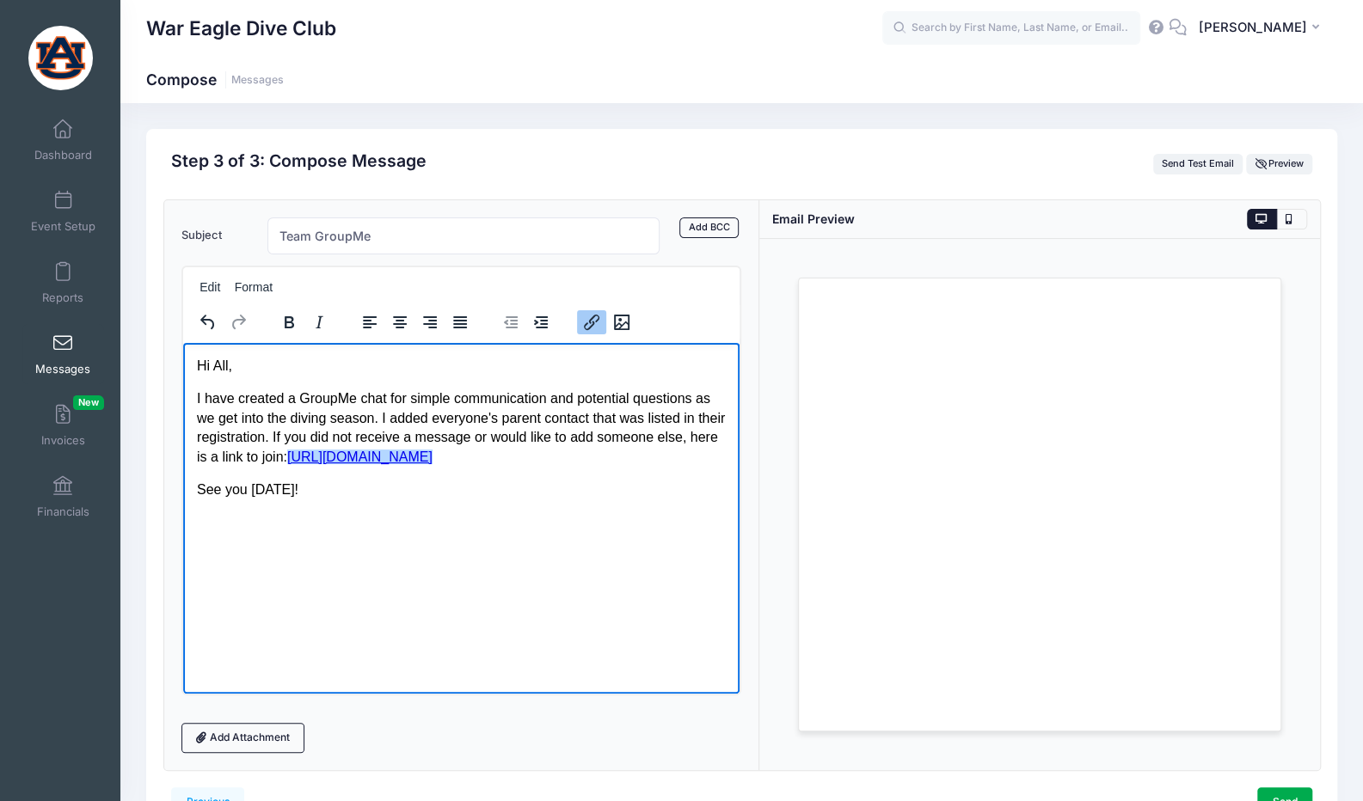
drag, startPoint x: 638, startPoint y: 456, endPoint x: 289, endPoint y: 458, distance: 349.0
click at [289, 458] on p "I have created a GroupMe chat for simple communication and potential questions …" at bounding box center [461, 427] width 530 height 77
click at [588, 328] on icon "Insert/edit link" at bounding box center [591, 322] width 21 height 21
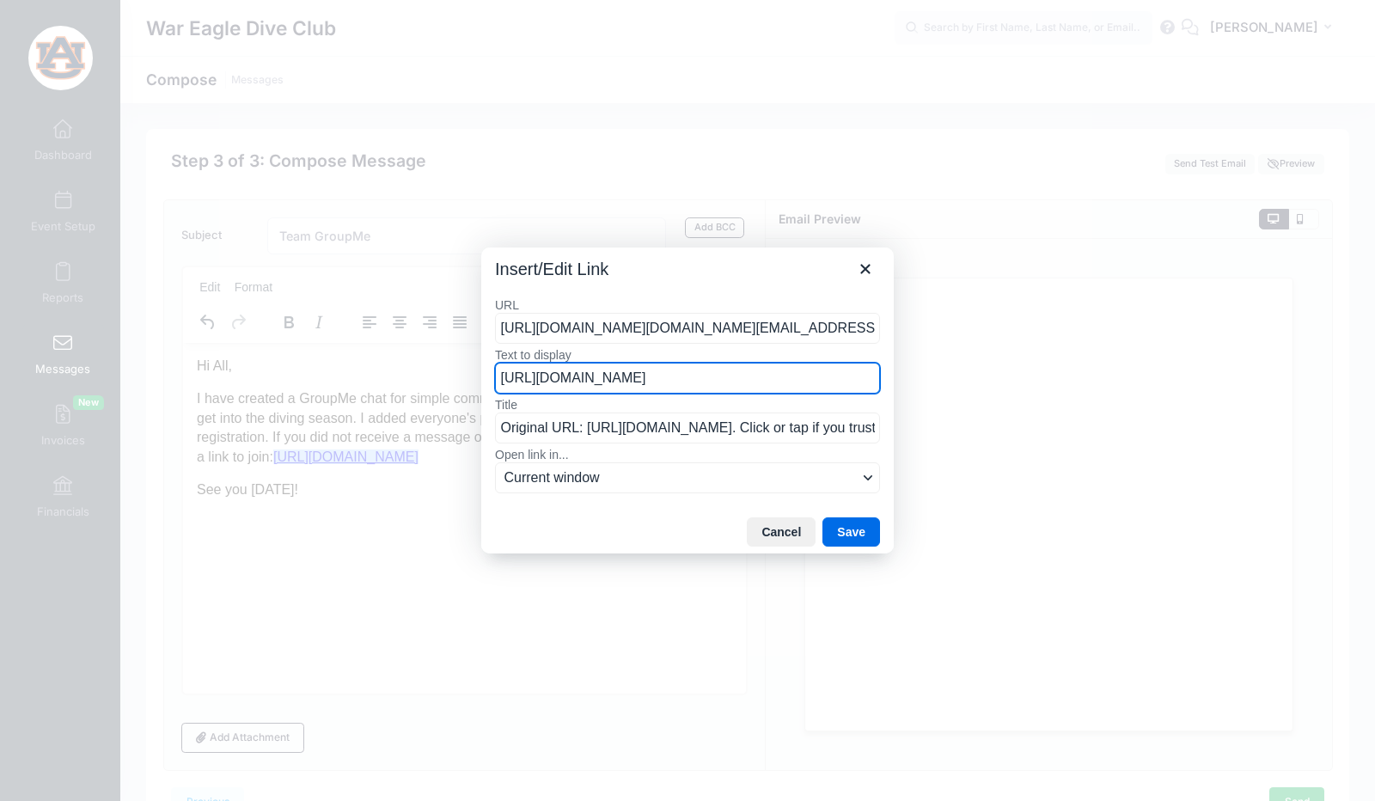
click at [579, 383] on input "https://groupme.com/join_group/110359315/HsG3eXzf" at bounding box center [687, 378] width 385 height 31
click at [809, 528] on button "Cancel" at bounding box center [781, 532] width 69 height 29
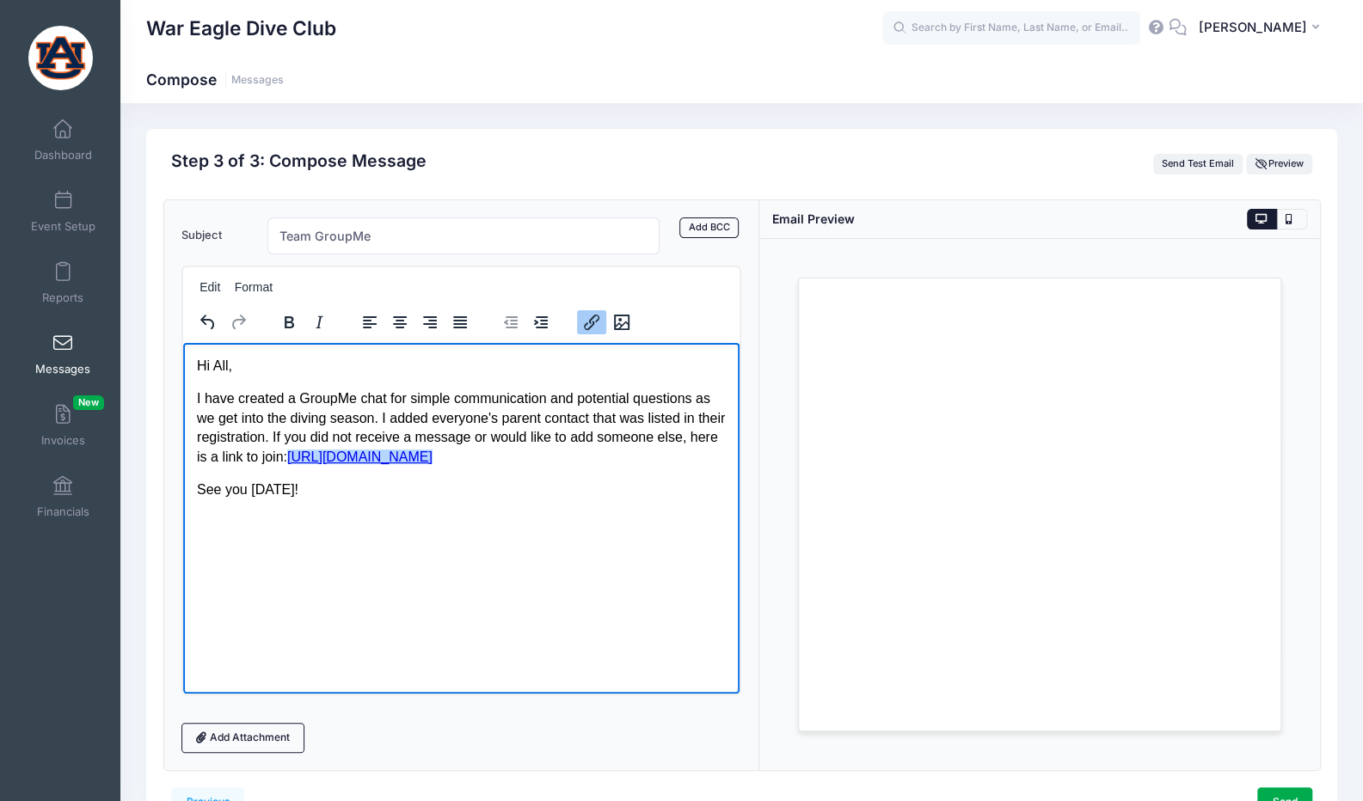
click at [432, 456] on link "https://groupme.com/join_group/110359315/HsG3eXzf﻿" at bounding box center [358, 456] width 145 height 15
click at [533, 480] on p "See you tomorrow!" at bounding box center [461, 489] width 530 height 19
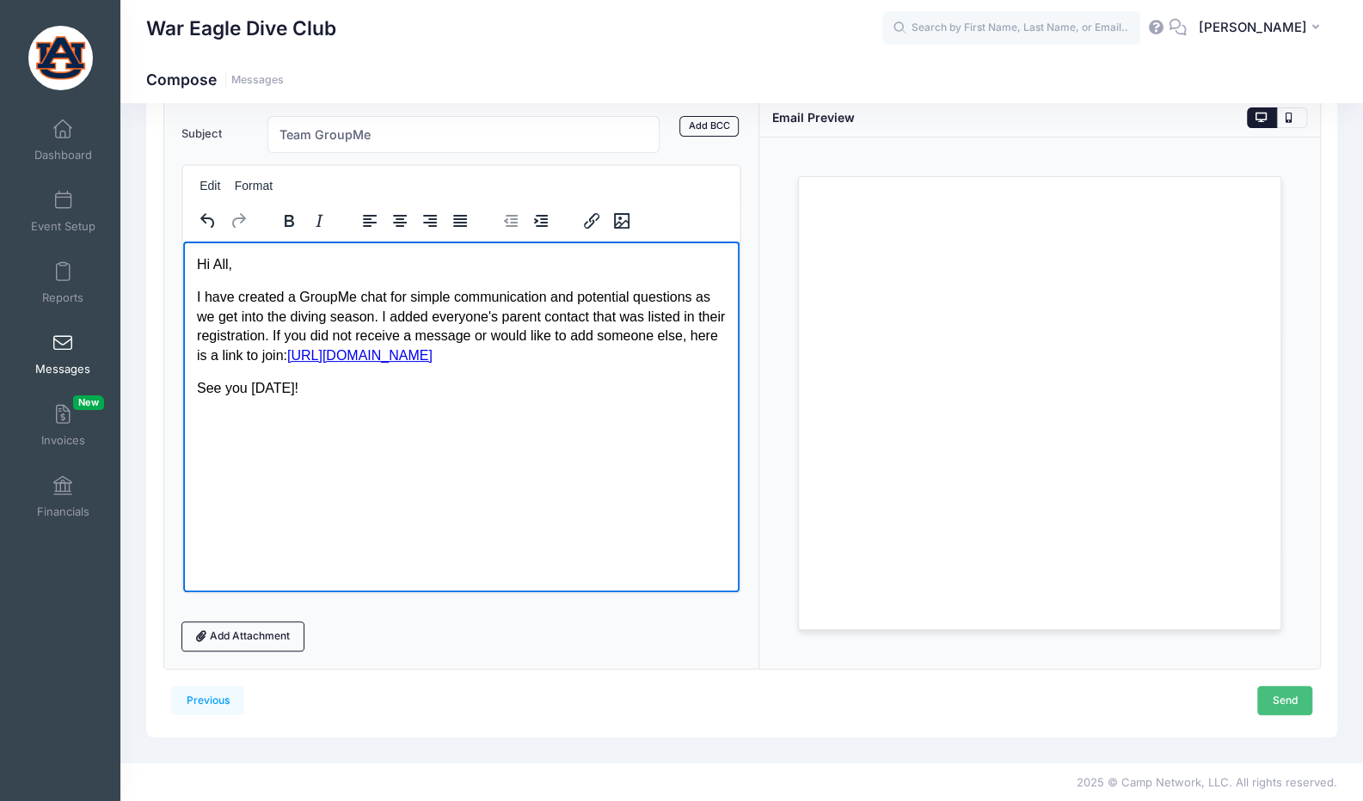
click at [1290, 698] on link "Send" at bounding box center [1284, 700] width 55 height 29
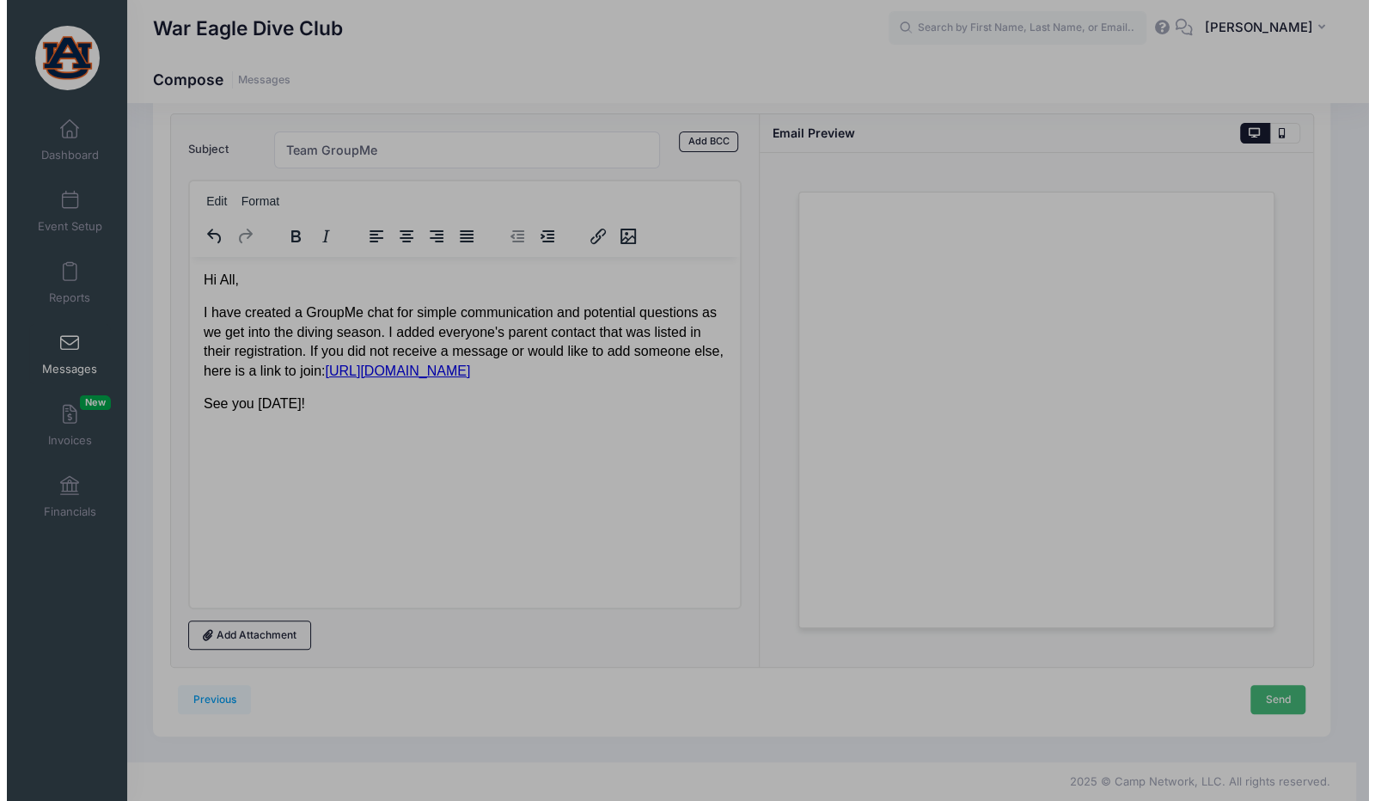
scroll to position [0, 0]
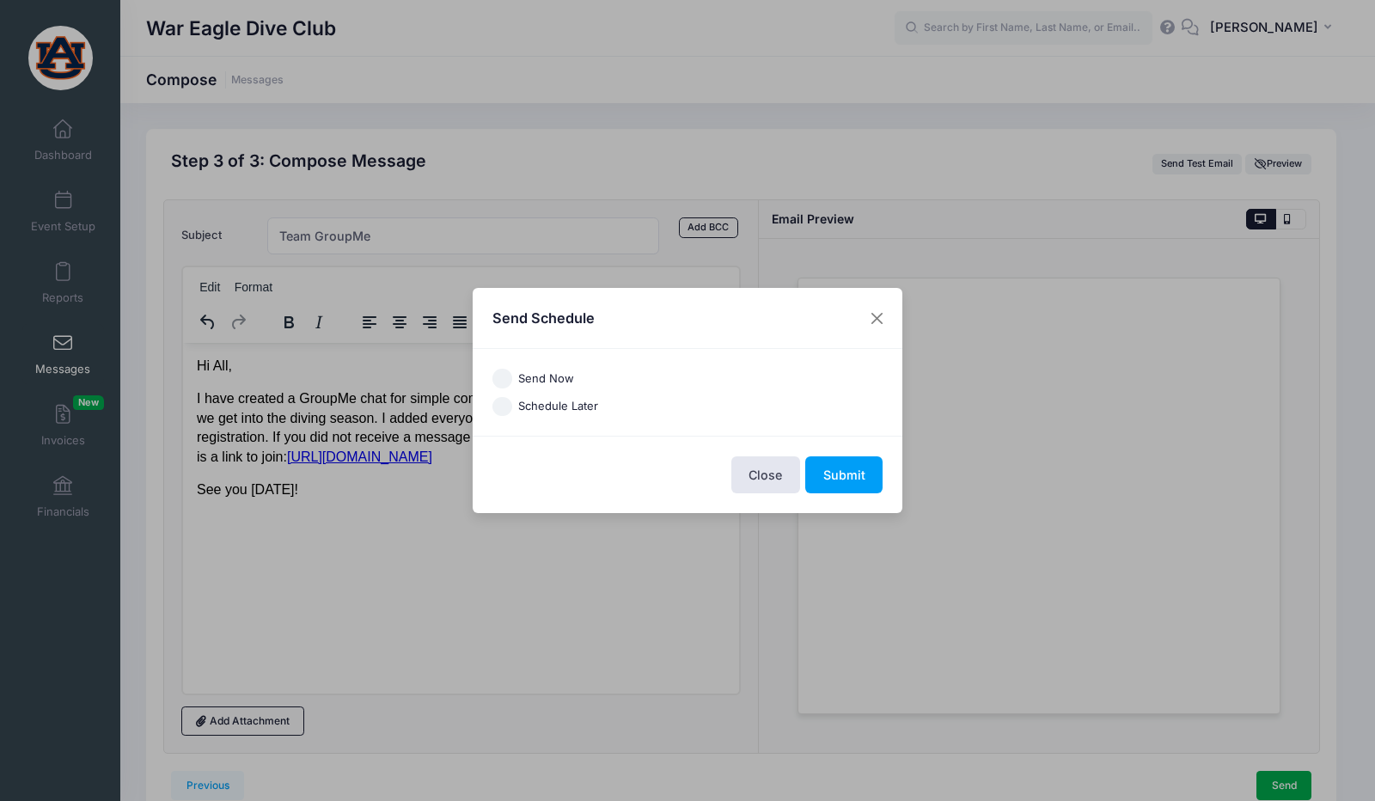
click at [514, 383] on div "Send Now" at bounding box center [688, 379] width 391 height 20
click at [542, 383] on label "Send Now" at bounding box center [546, 379] width 56 height 17
click at [512, 383] on input "Send Now" at bounding box center [503, 379] width 20 height 20
radio input "true"
click at [856, 470] on button "Submit" at bounding box center [844, 474] width 77 height 37
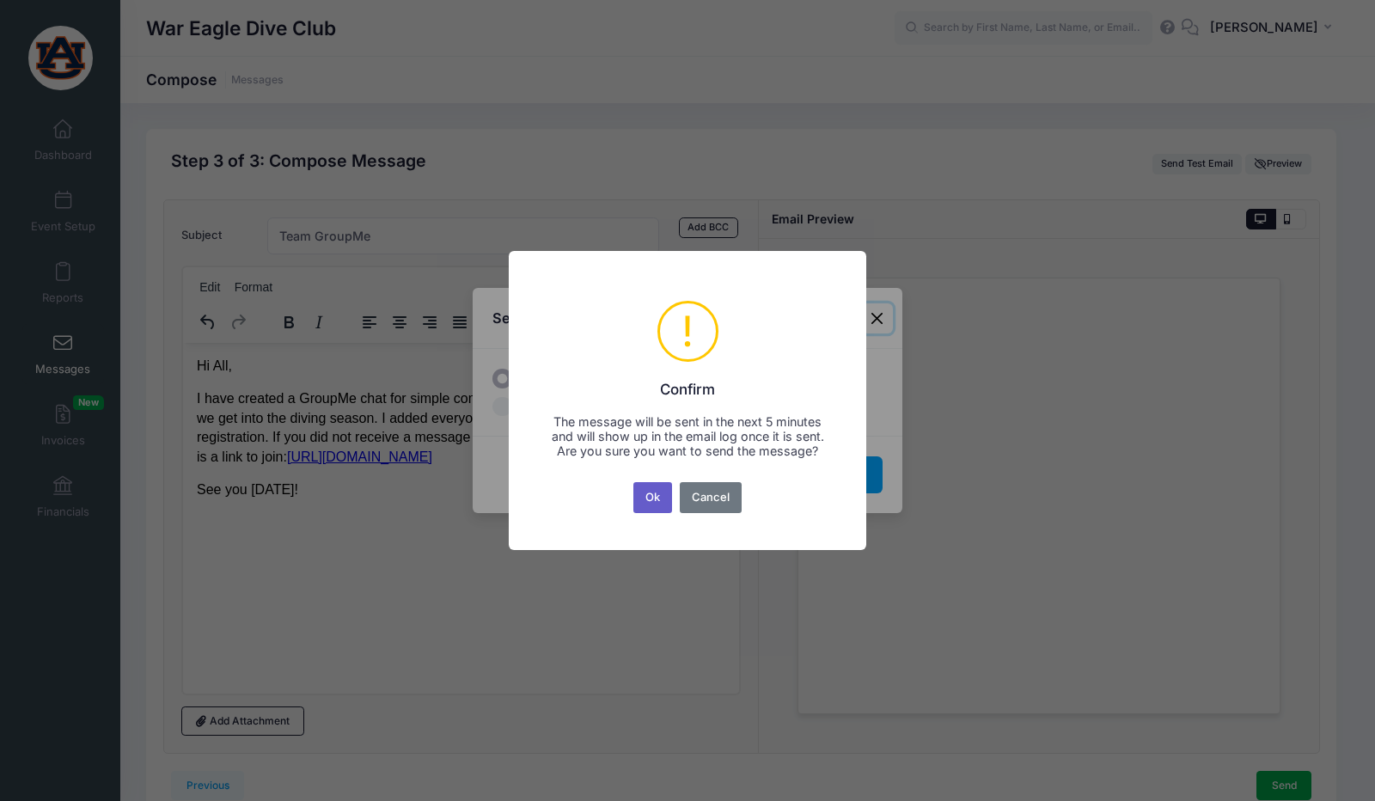
click at [646, 499] on button "Ok" at bounding box center [654, 497] width 40 height 31
